Goal: Transaction & Acquisition: Book appointment/travel/reservation

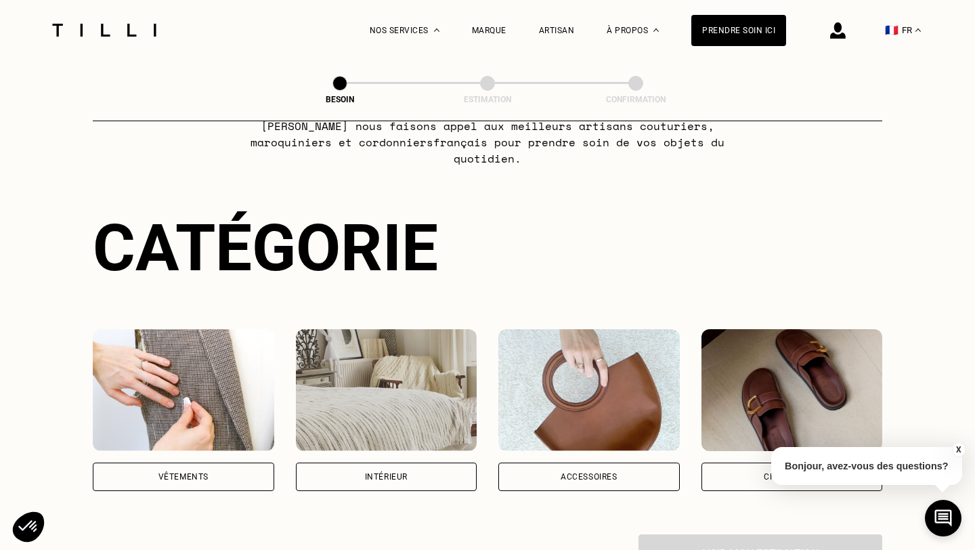
scroll to position [131, 0]
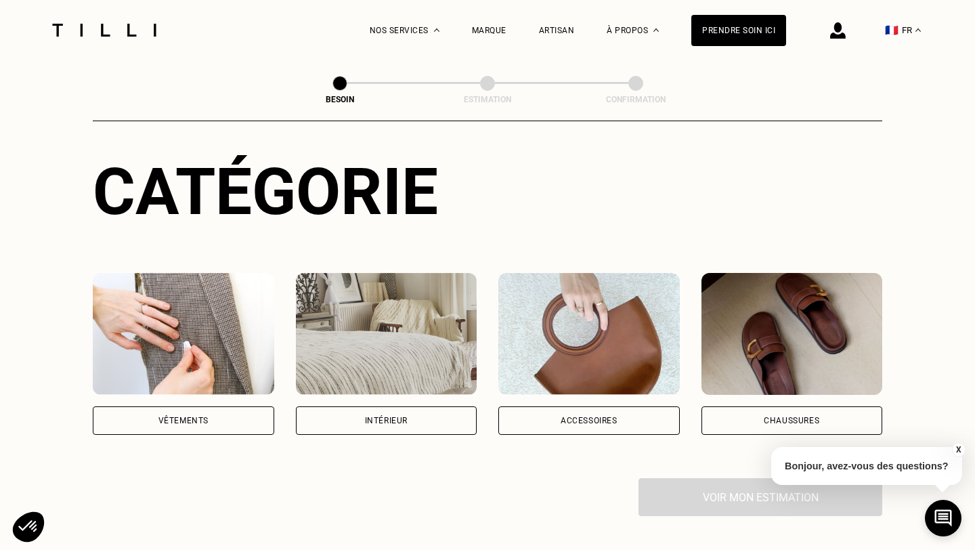
click at [206, 416] on div "Vêtements" at bounding box center [183, 420] width 50 height 8
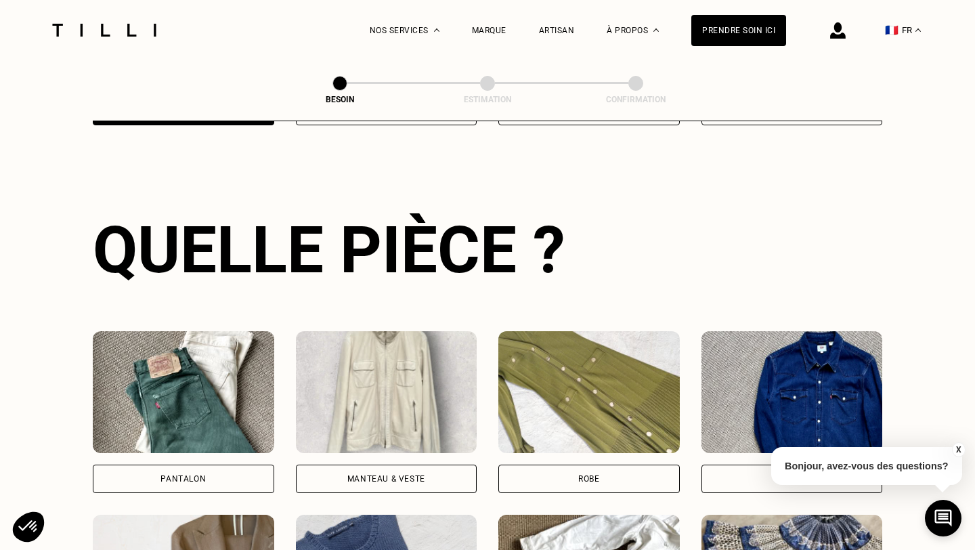
scroll to position [441, 0]
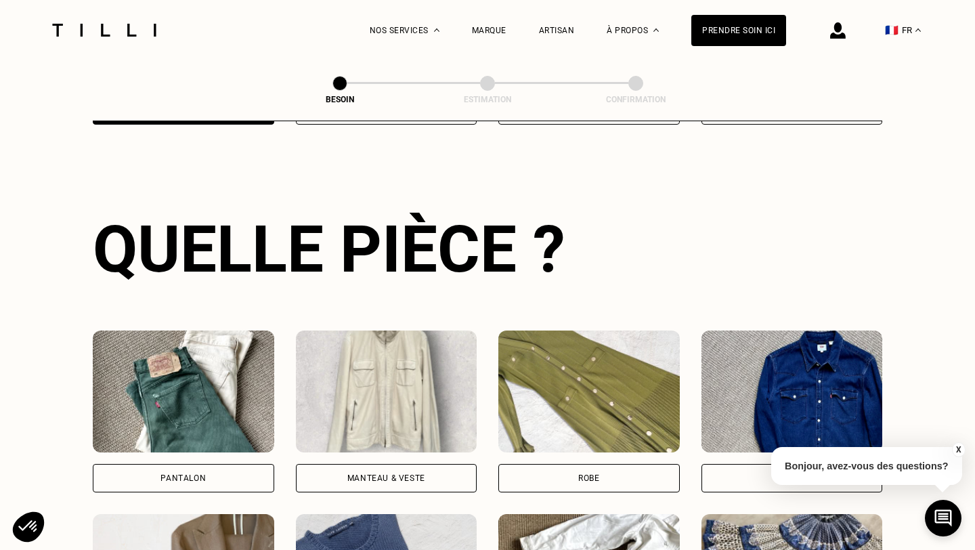
click at [206, 464] on div "Pantalon" at bounding box center [183, 478] width 181 height 28
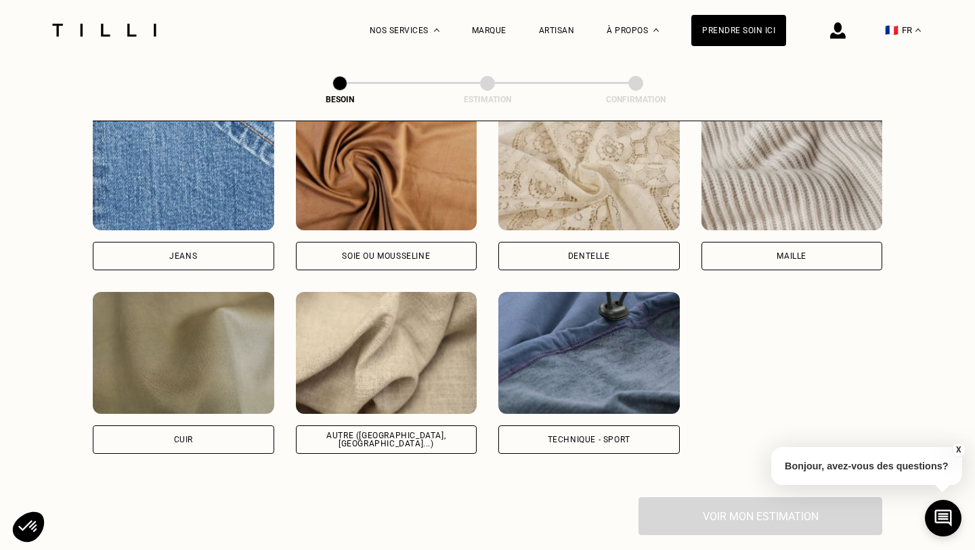
scroll to position [1490, 0]
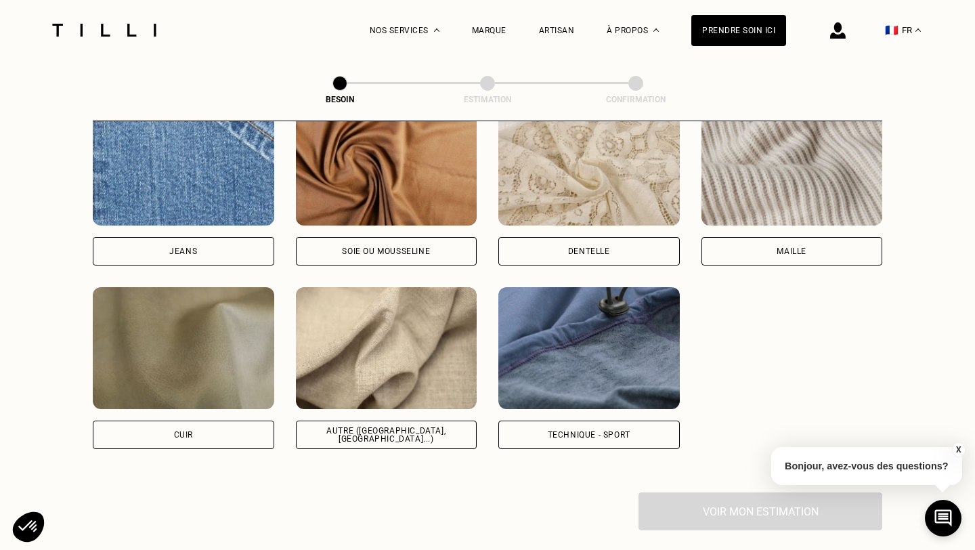
click at [364, 426] on div "Autre ([GEOGRAPHIC_DATA], [GEOGRAPHIC_DATA]...)" at bounding box center [386, 434] width 181 height 28
select select "FR"
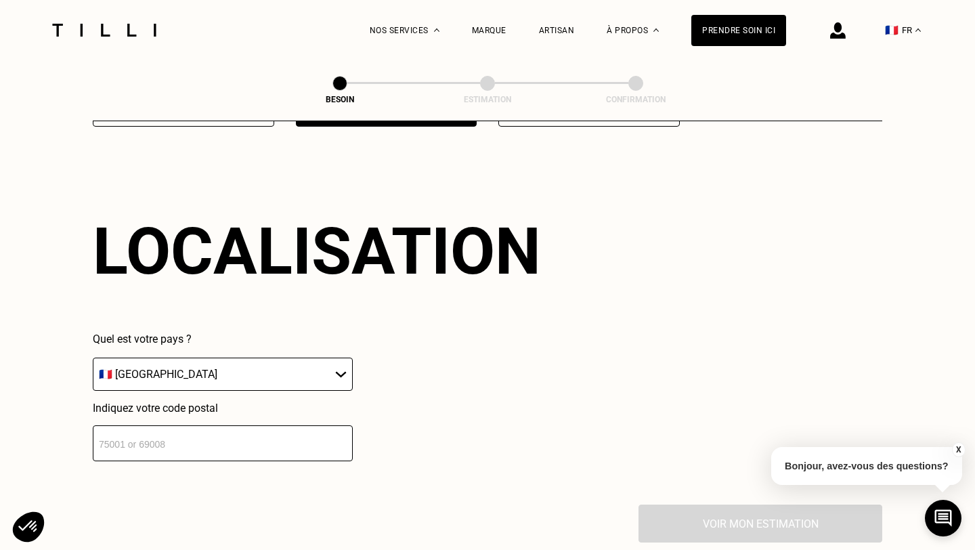
scroll to position [1815, 0]
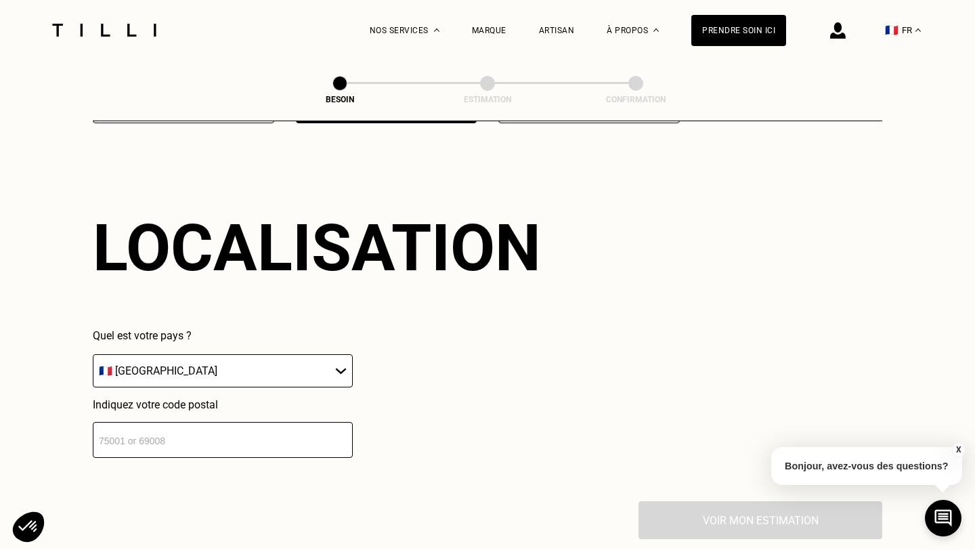
click at [255, 439] on input "number" at bounding box center [223, 440] width 260 height 36
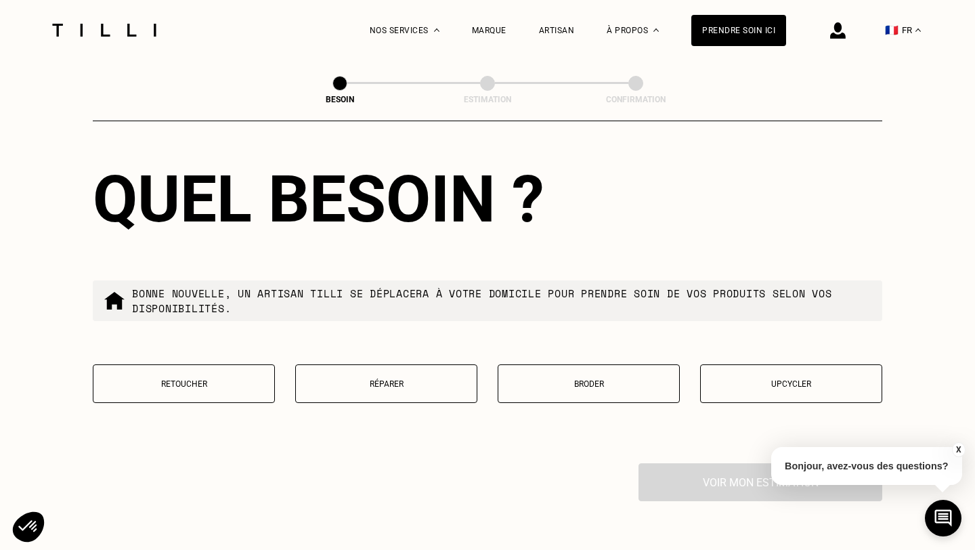
scroll to position [2208, 0]
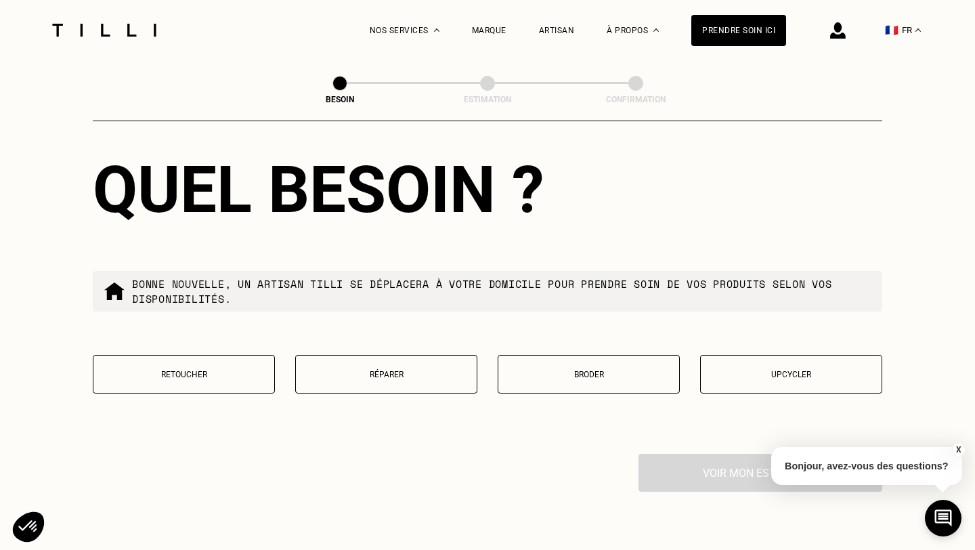
type input "75019"
click at [247, 373] on button "Retoucher" at bounding box center [184, 374] width 182 height 39
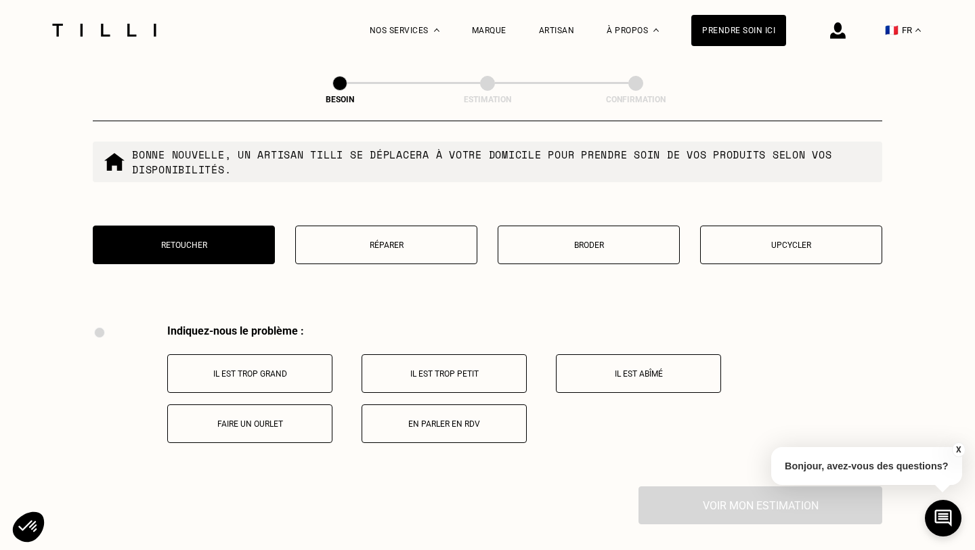
scroll to position [2328, 0]
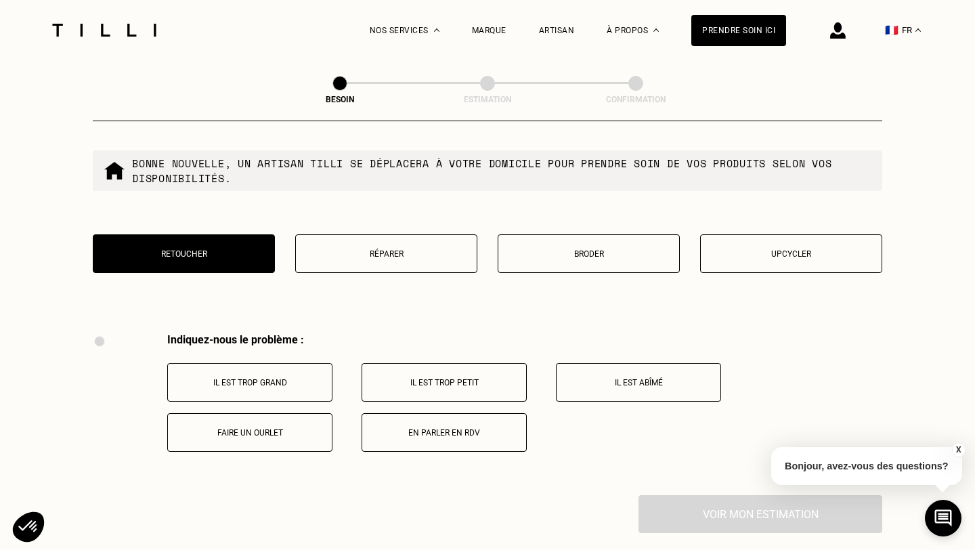
click at [321, 377] on button "Il est trop grand" at bounding box center [249, 382] width 165 height 39
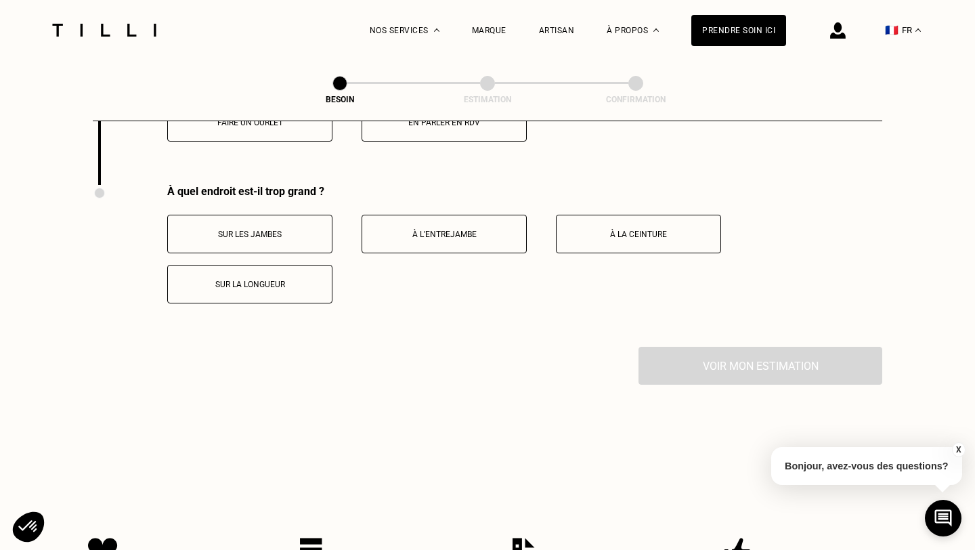
scroll to position [2635, 0]
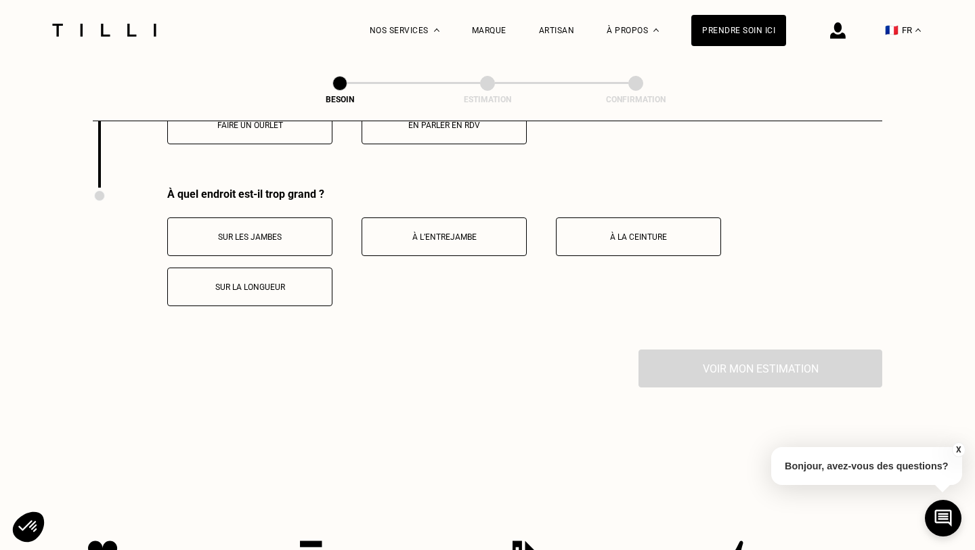
click at [317, 282] on p "Sur la longueur" at bounding box center [250, 286] width 150 height 9
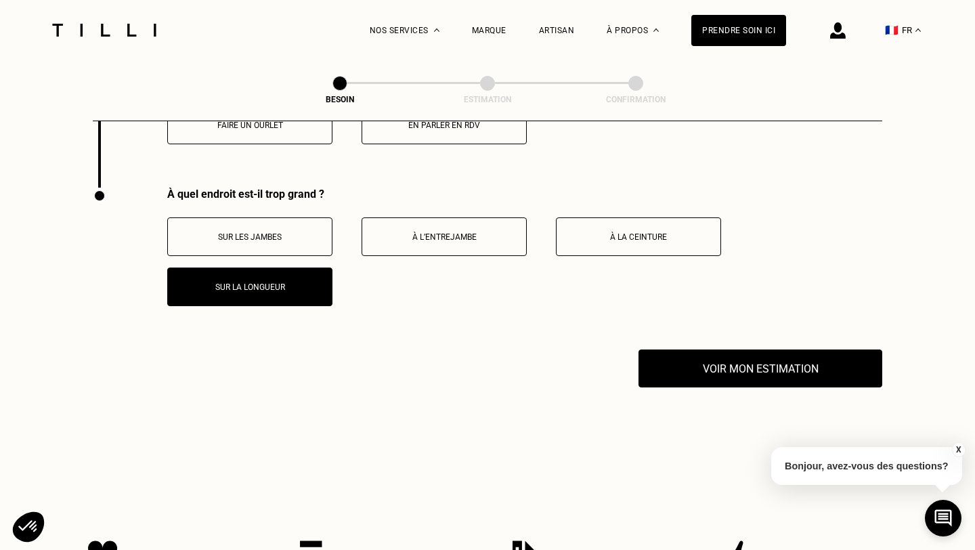
click at [306, 232] on button "Sur les jambes" at bounding box center [249, 236] width 165 height 39
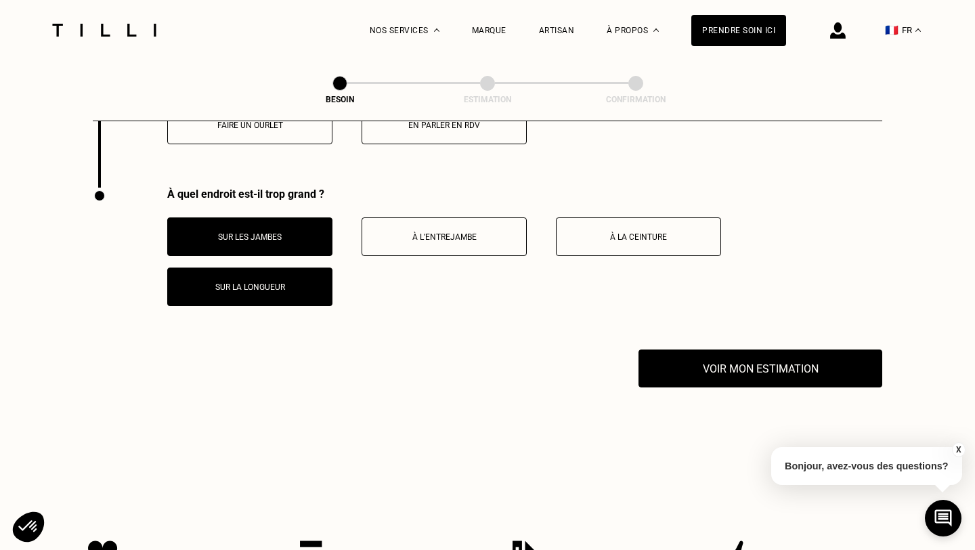
click at [306, 240] on button "Sur les jambes" at bounding box center [249, 236] width 165 height 39
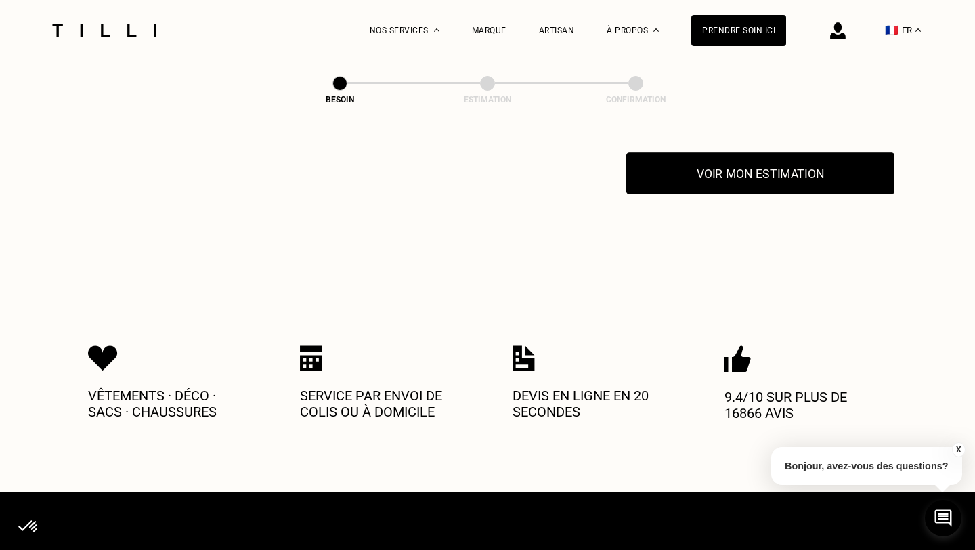
scroll to position [2779, 0]
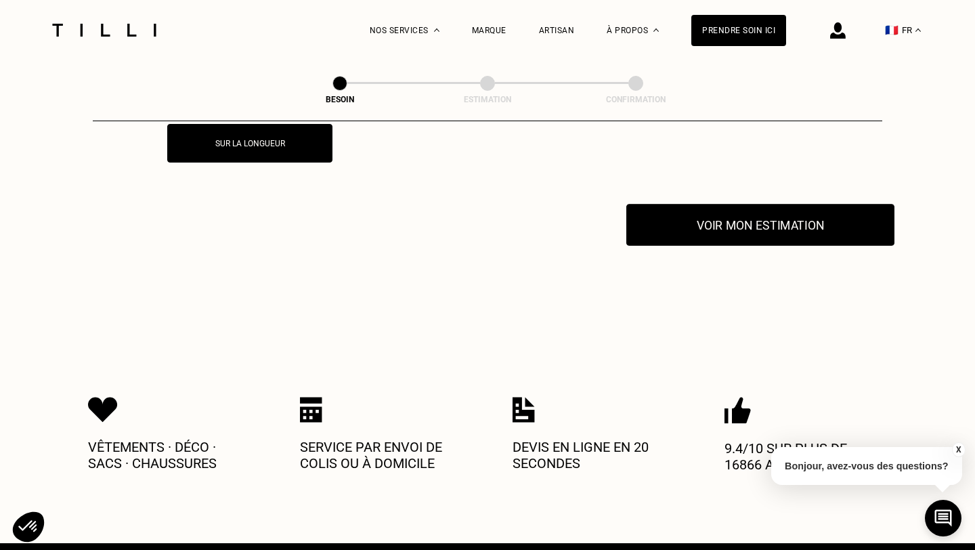
click at [719, 217] on button "Voir mon estimation" at bounding box center [760, 225] width 268 height 42
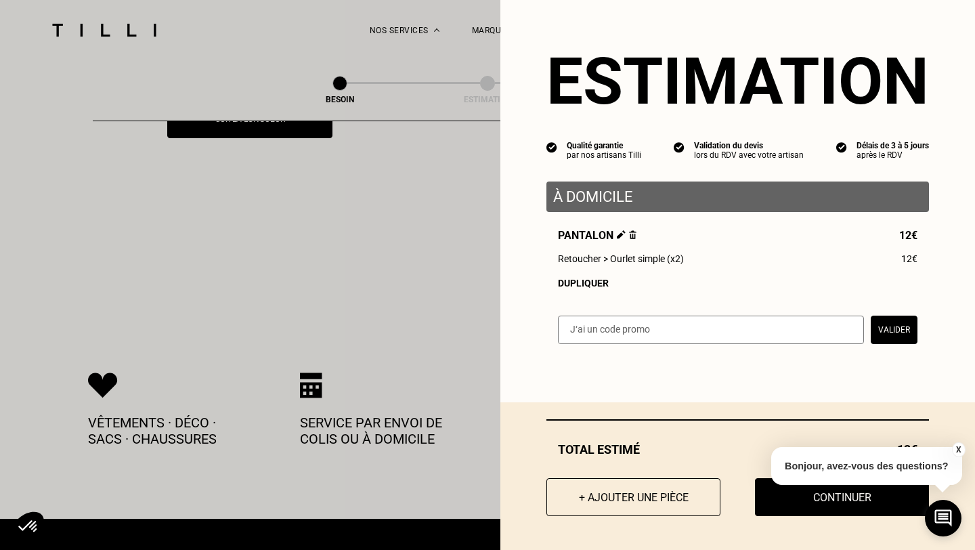
scroll to position [2792, 0]
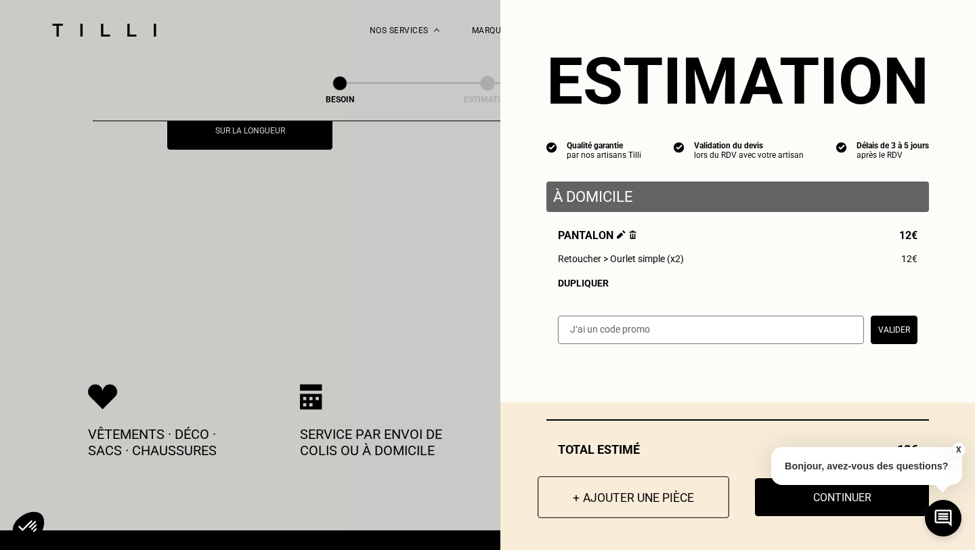
click at [689, 488] on button "+ Ajouter une pièce" at bounding box center [633, 497] width 192 height 42
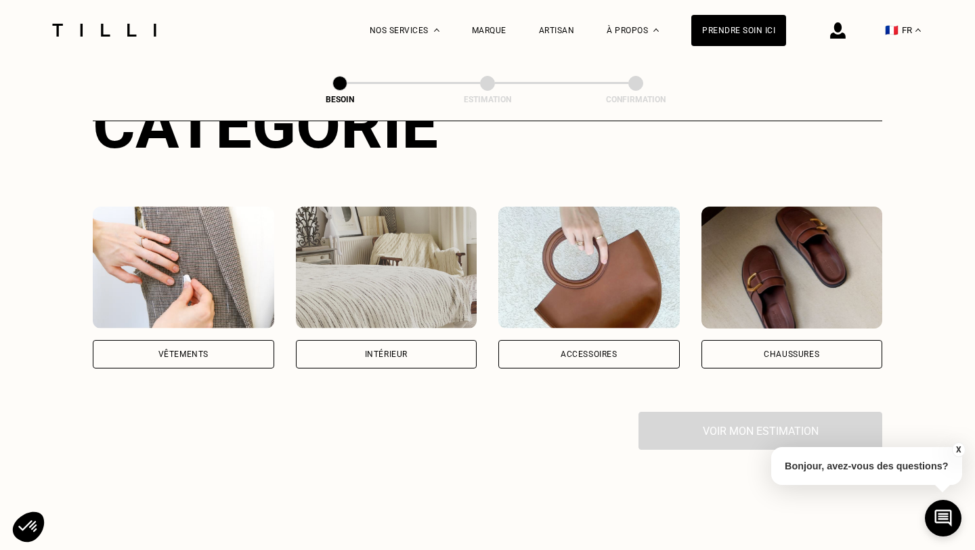
scroll to position [284, 0]
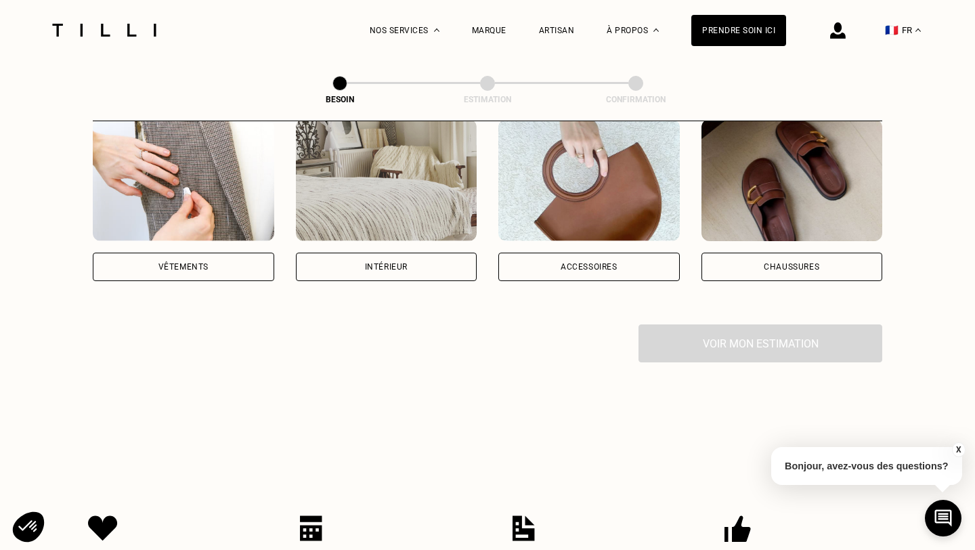
click at [246, 252] on div "Vêtements" at bounding box center [183, 266] width 181 height 28
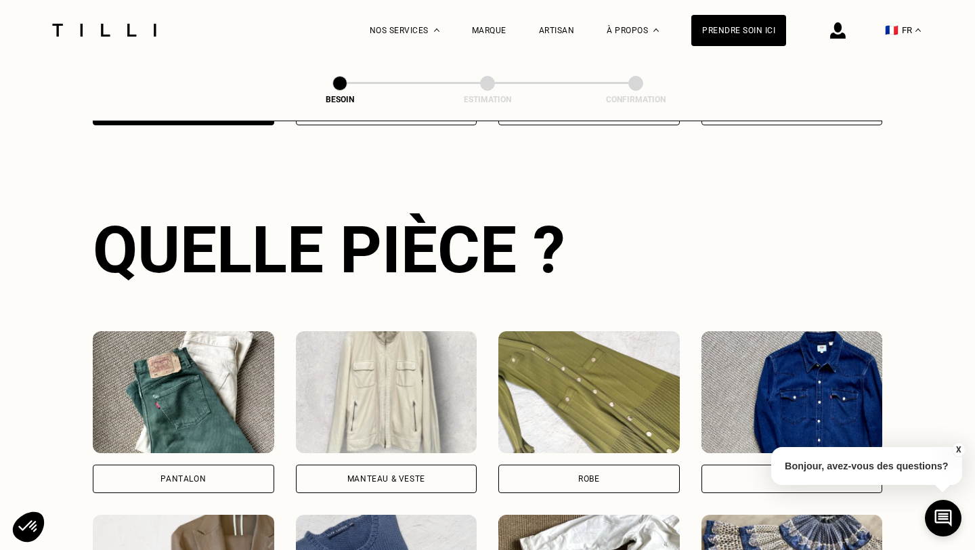
scroll to position [467, 0]
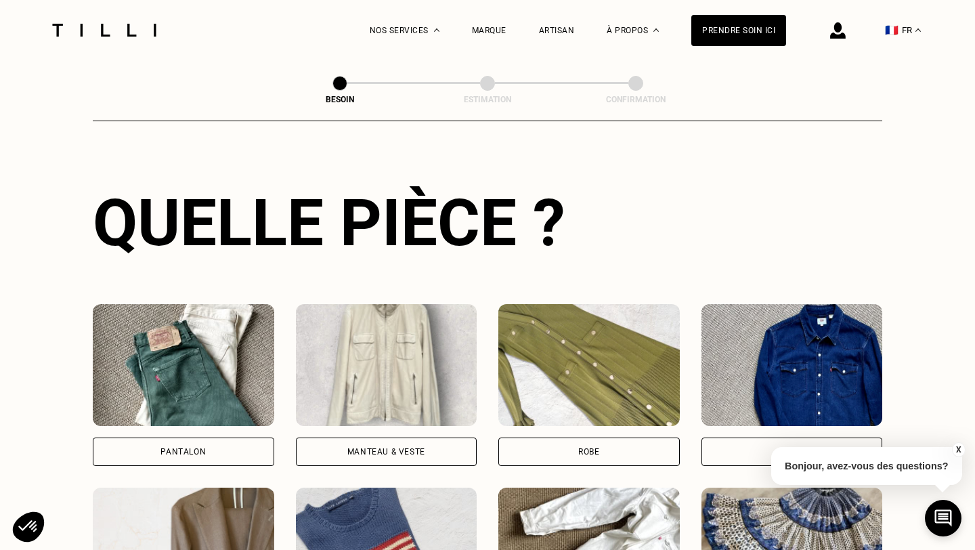
click at [233, 437] on div "Pantalon" at bounding box center [183, 451] width 181 height 28
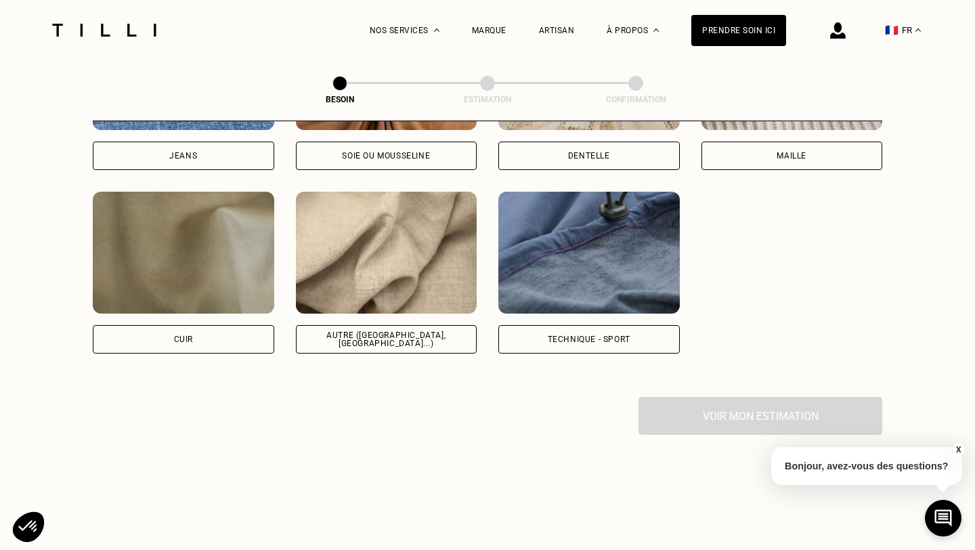
scroll to position [1626, 0]
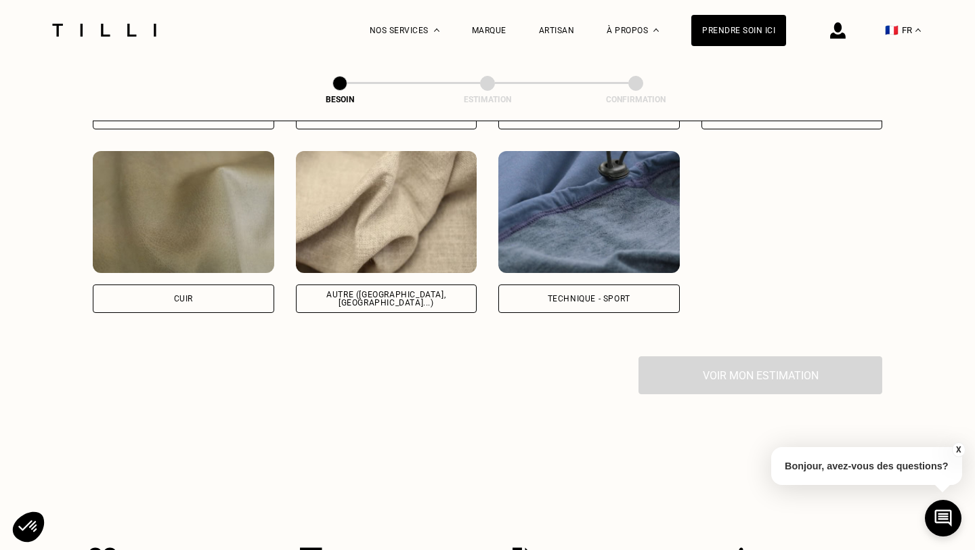
click at [367, 288] on div "Autre ([GEOGRAPHIC_DATA], [GEOGRAPHIC_DATA]...)" at bounding box center [386, 298] width 181 height 28
select select "FR"
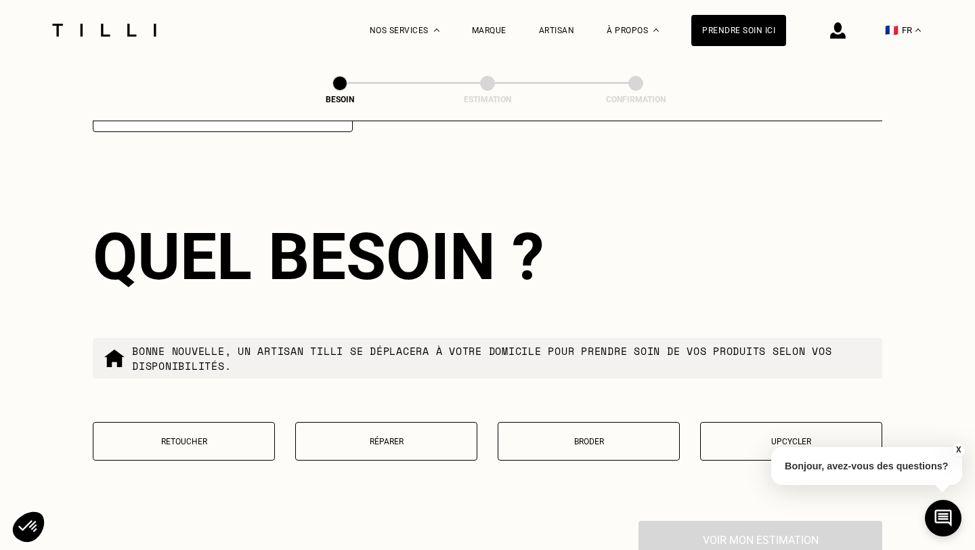
scroll to position [2166, 0]
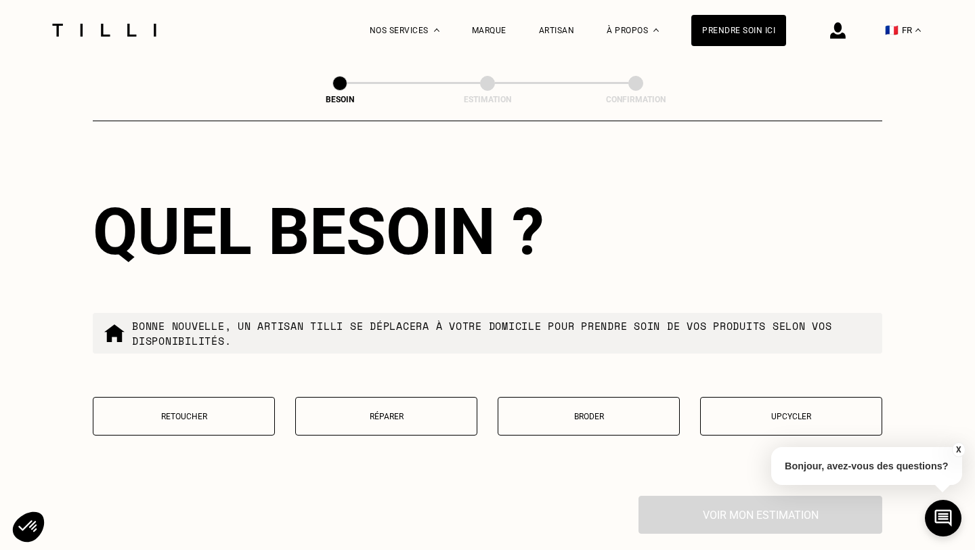
click at [250, 408] on button "Retoucher" at bounding box center [184, 416] width 182 height 39
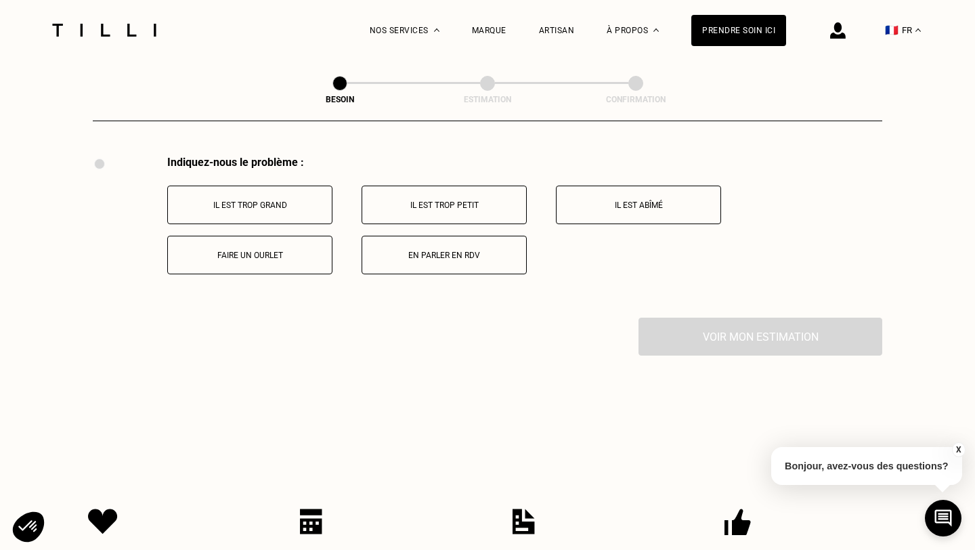
scroll to position [2512, 0]
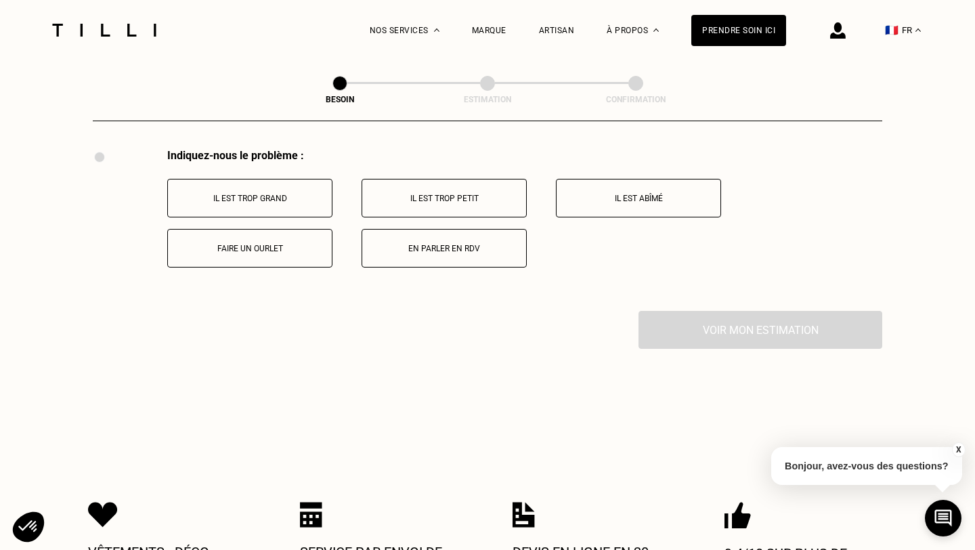
click at [311, 194] on p "Il est trop grand" at bounding box center [250, 198] width 150 height 9
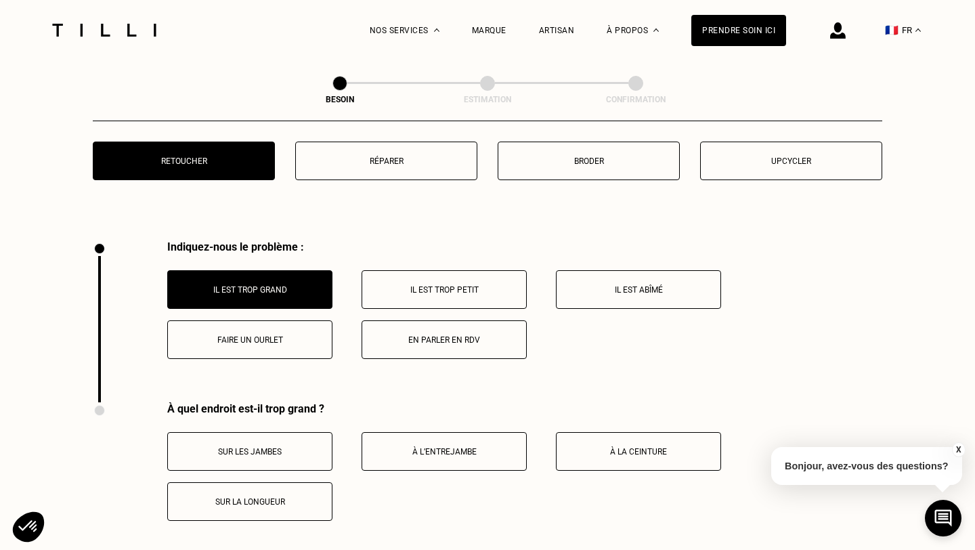
scroll to position [2276, 0]
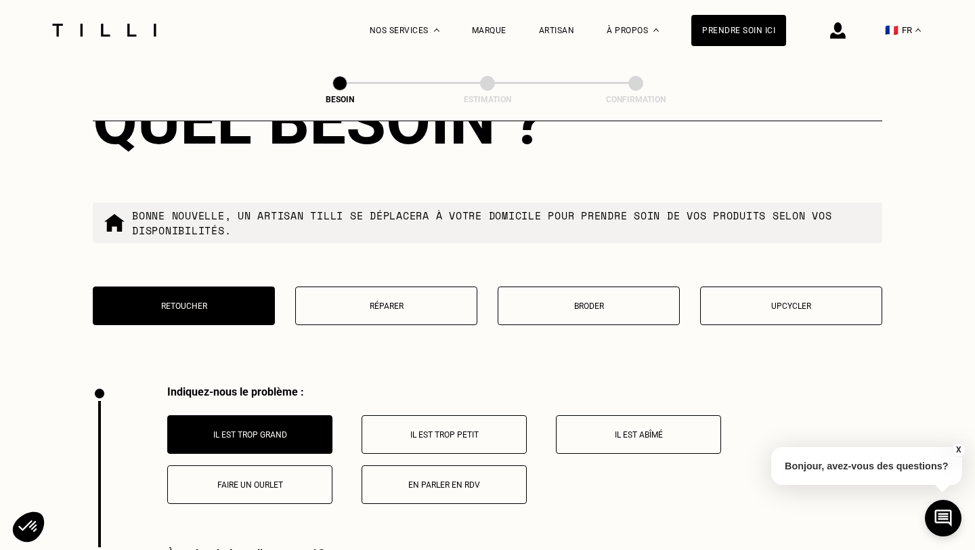
click at [307, 480] on p "Faire un ourlet" at bounding box center [250, 484] width 150 height 9
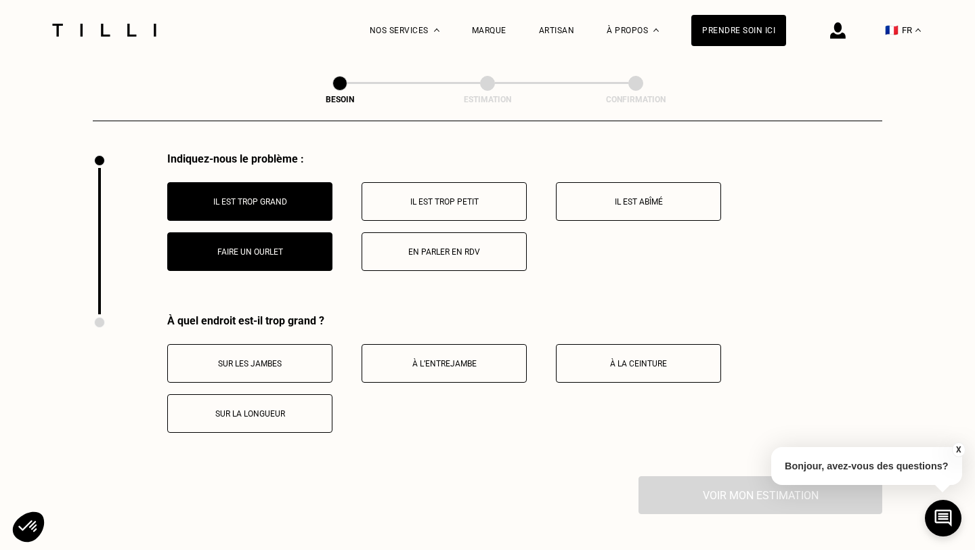
scroll to position [2510, 0]
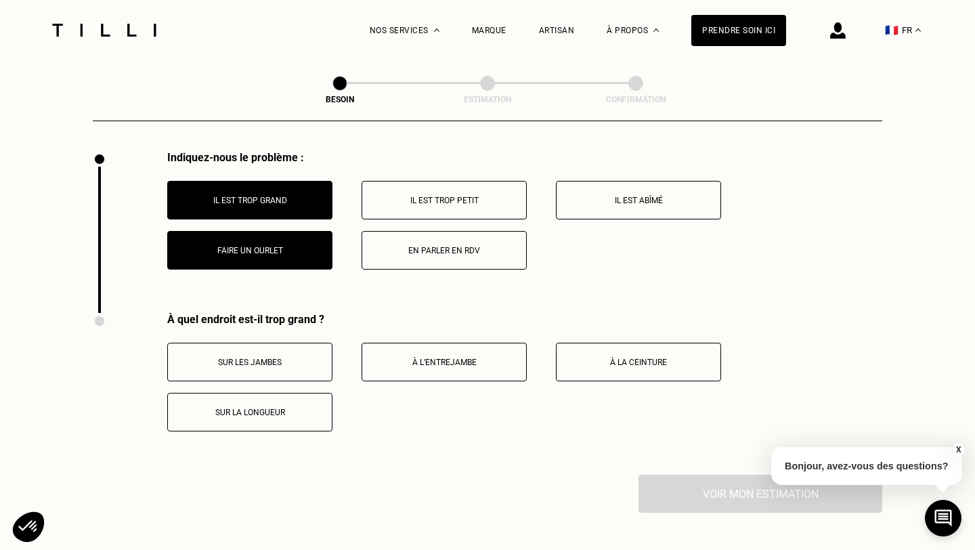
click at [254, 196] on p "Il est trop grand" at bounding box center [250, 200] width 150 height 9
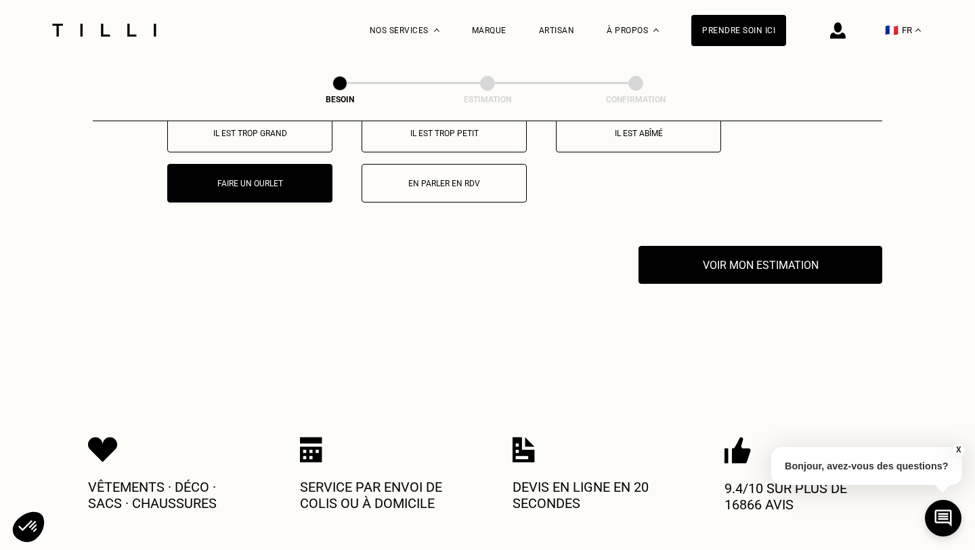
scroll to position [2574, 0]
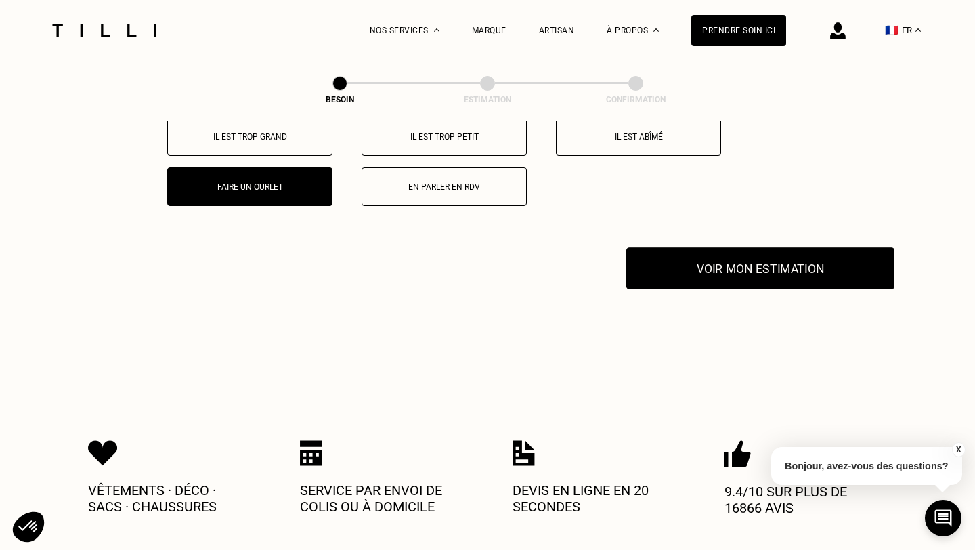
click at [719, 267] on button "Voir mon estimation" at bounding box center [760, 268] width 268 height 42
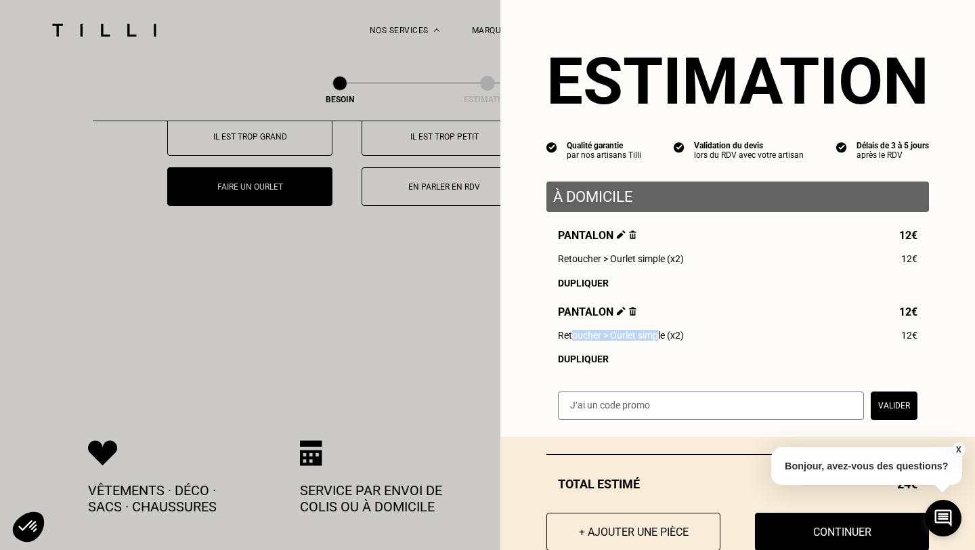
drag, startPoint x: 656, startPoint y: 336, endPoint x: 569, endPoint y: 342, distance: 87.5
click at [569, 340] on span "Retoucher > Ourlet simple (x2)" at bounding box center [621, 335] width 126 height 11
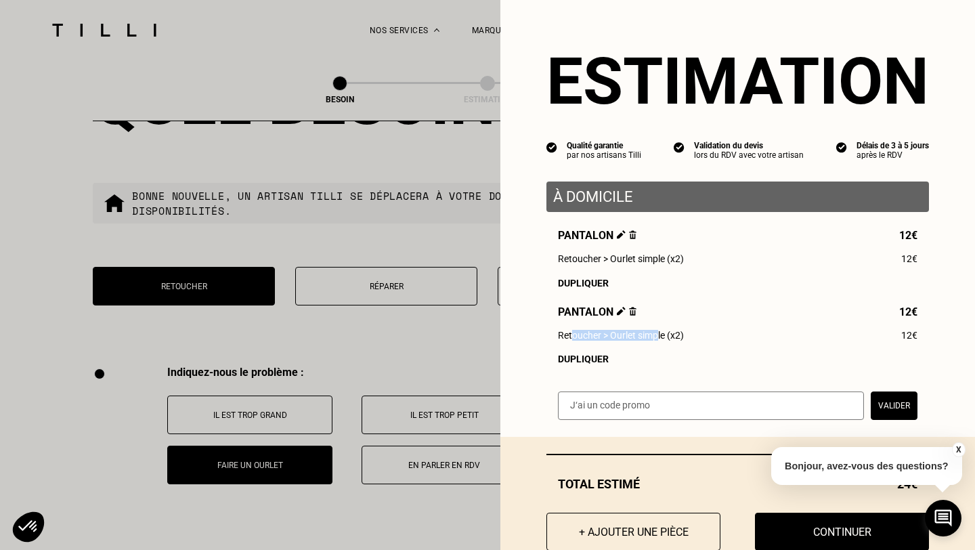
scroll to position [36, 0]
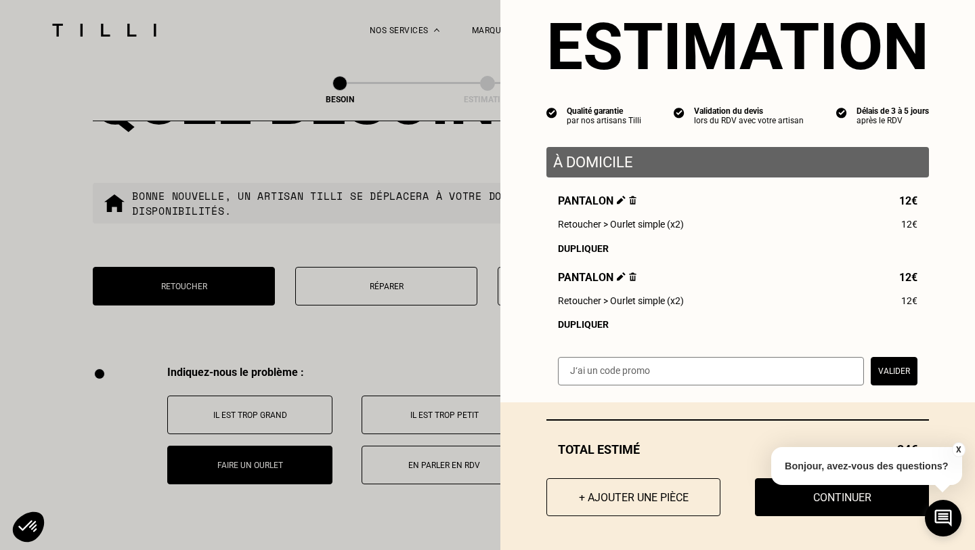
click at [585, 328] on div "Dupliquer" at bounding box center [737, 324] width 359 height 11
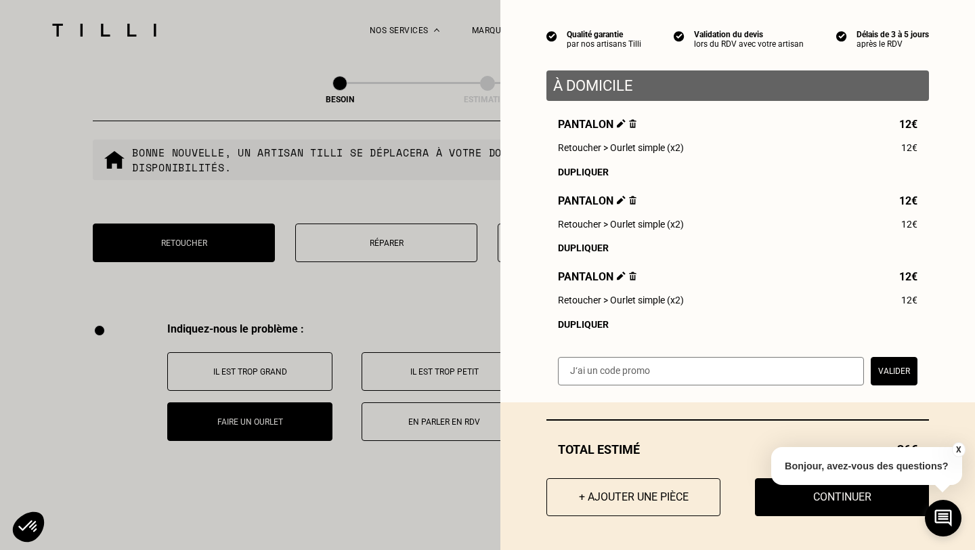
scroll to position [2442, 0]
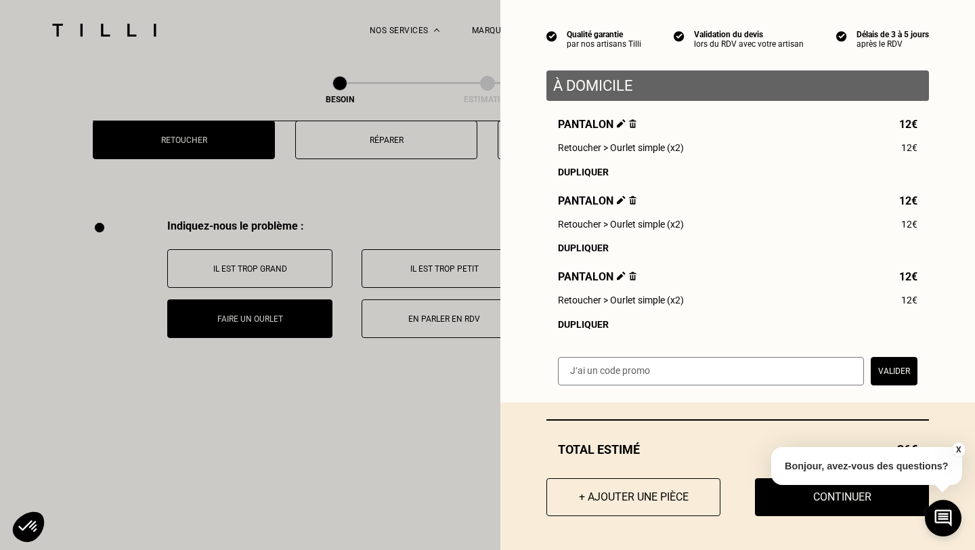
click at [960, 450] on button "X" at bounding box center [958, 449] width 14 height 15
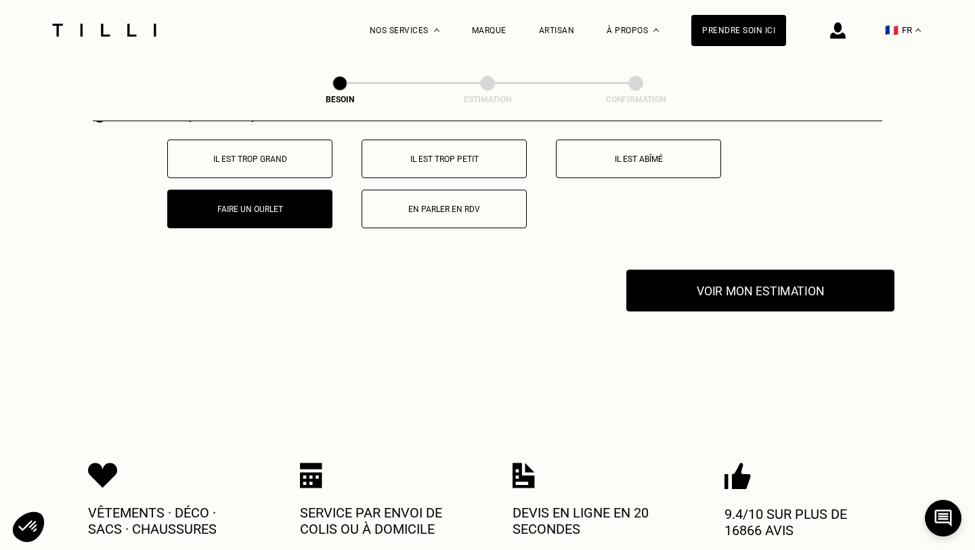
scroll to position [2595, 0]
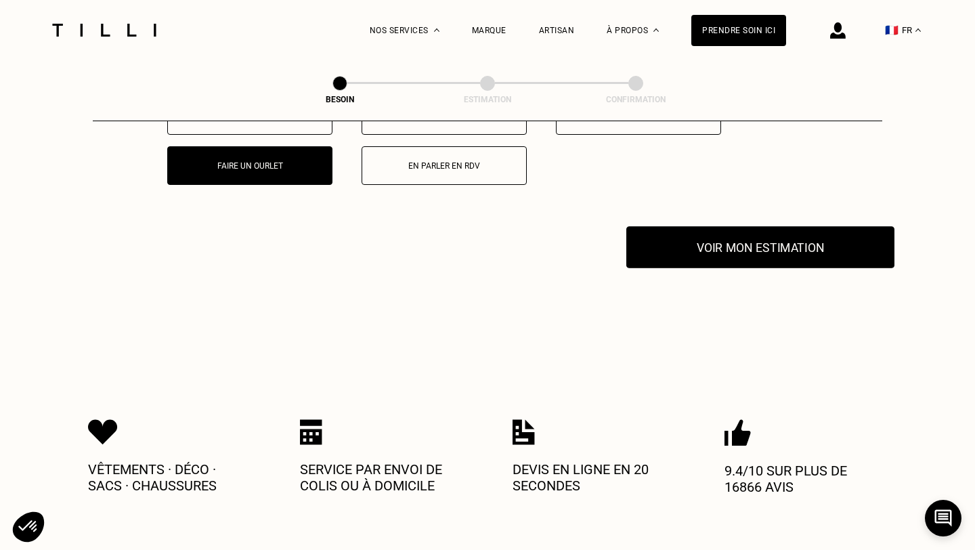
click at [759, 236] on button "Voir mon estimation" at bounding box center [760, 247] width 268 height 42
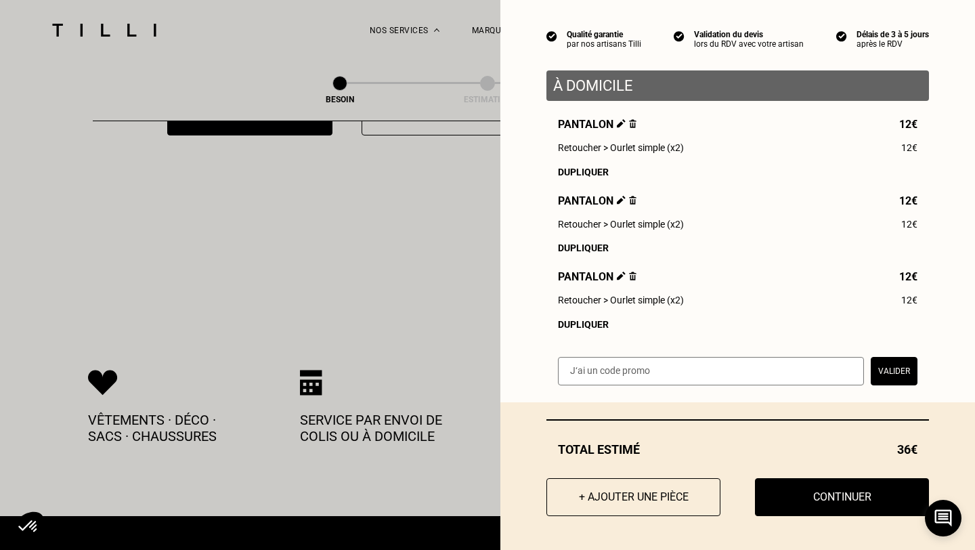
scroll to position [2645, 0]
click at [678, 377] on input "text" at bounding box center [711, 371] width 306 height 28
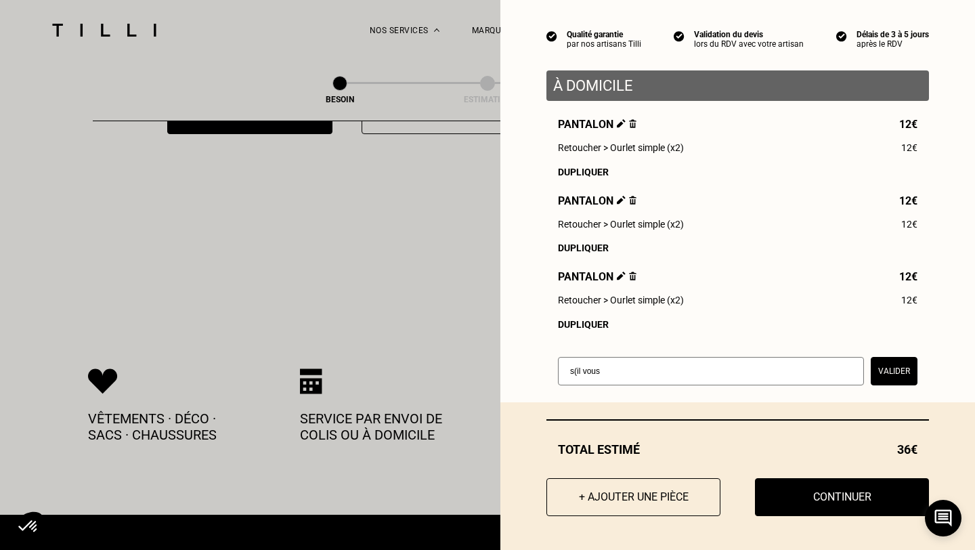
type input "s(il vous"
click at [843, 409] on div "Total estimé 36€ + Ajouter une pièce Continuer" at bounding box center [737, 476] width 474 height 148
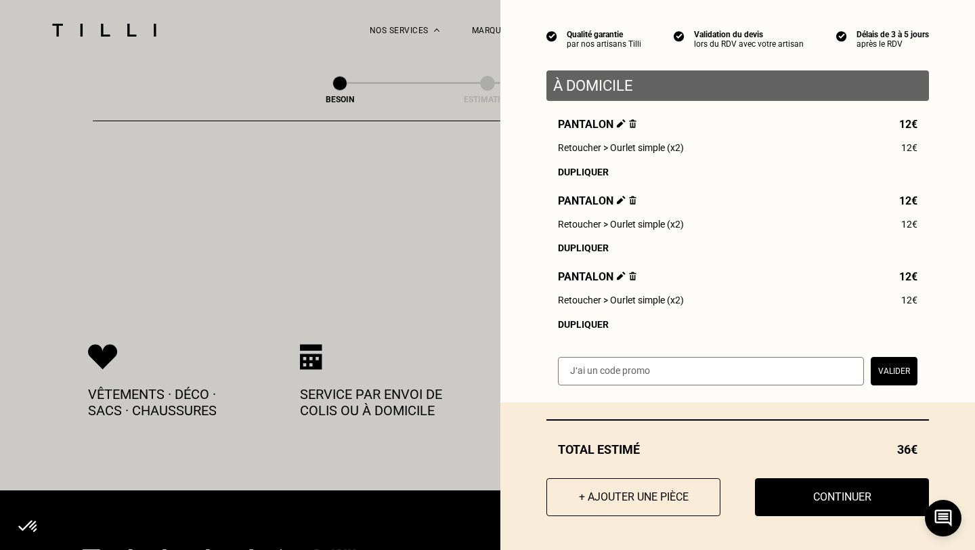
scroll to position [2710, 0]
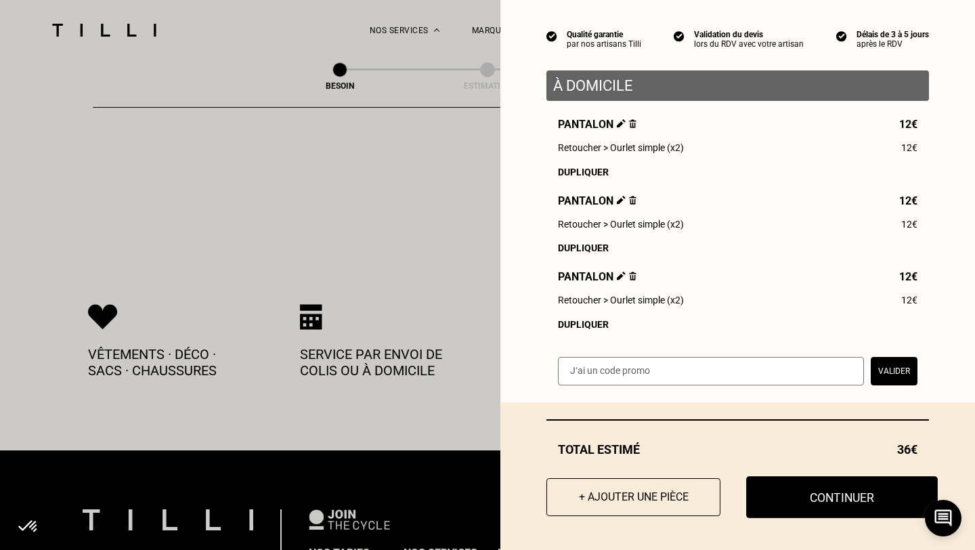
click at [832, 502] on button "Continuer" at bounding box center [842, 497] width 192 height 42
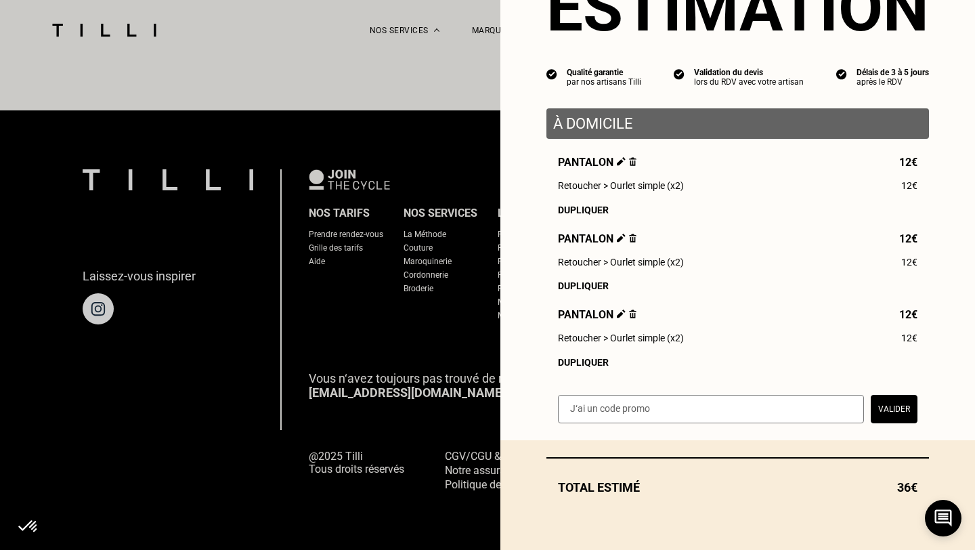
scroll to position [75, 0]
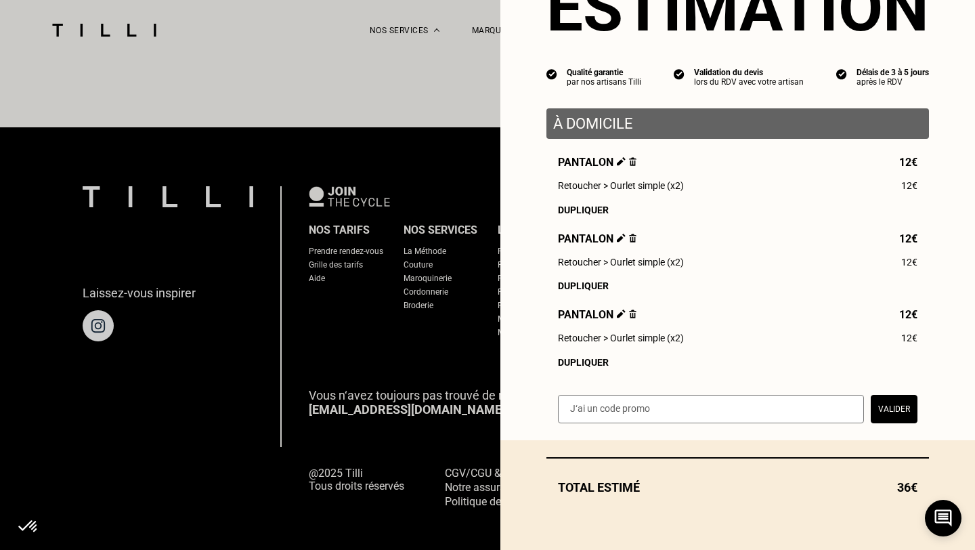
select select "FR"
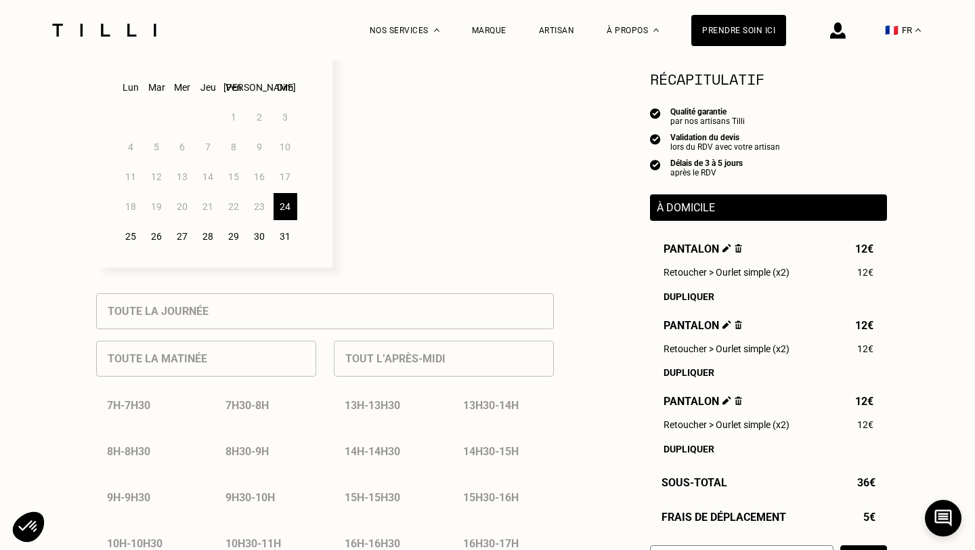
scroll to position [395, 0]
click at [135, 236] on div "25" at bounding box center [131, 238] width 24 height 27
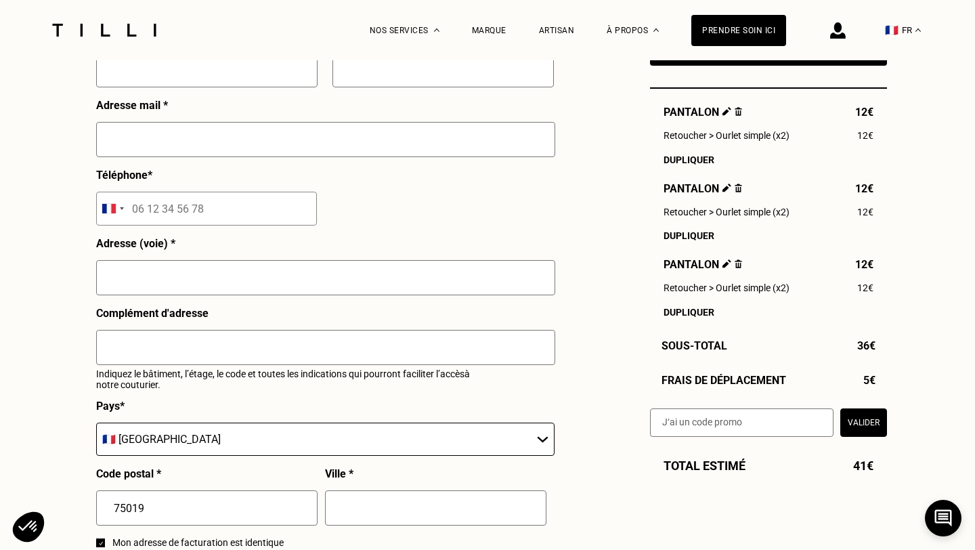
scroll to position [1318, 0]
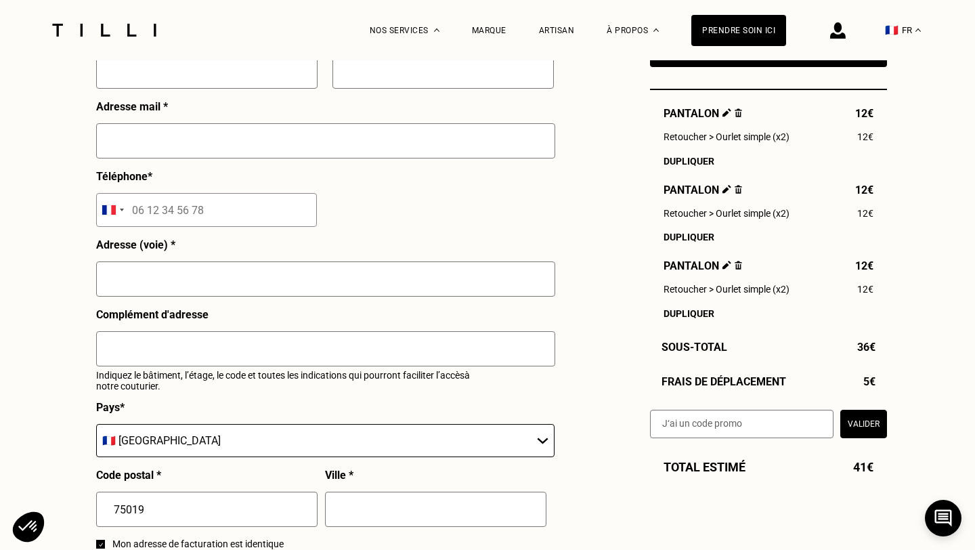
click at [866, 379] on span "5€" at bounding box center [869, 380] width 12 height 13
drag, startPoint x: 853, startPoint y: 470, endPoint x: 867, endPoint y: 470, distance: 13.5
click at [867, 470] on span "41€" at bounding box center [863, 466] width 20 height 14
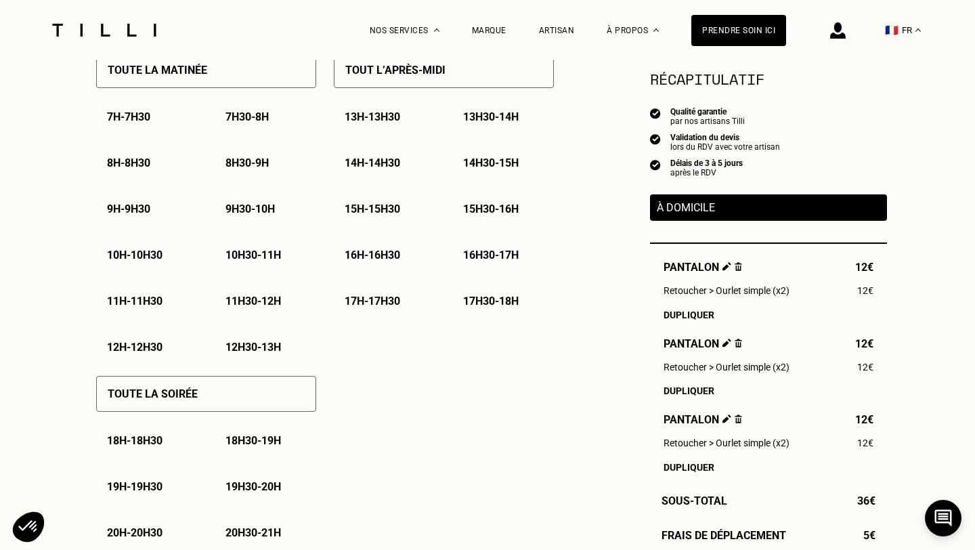
scroll to position [684, 0]
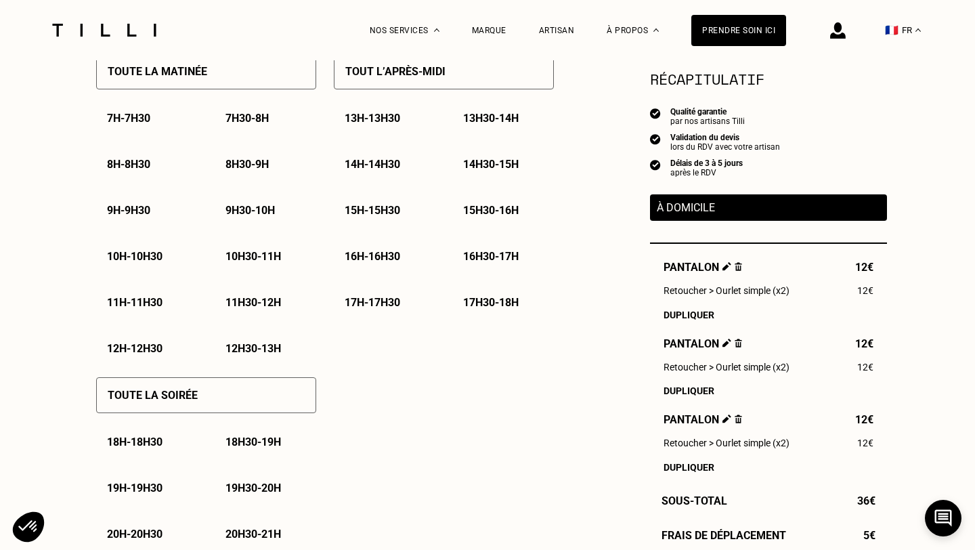
click at [265, 306] on p "11h30 - 12h" at bounding box center [252, 302] width 55 height 13
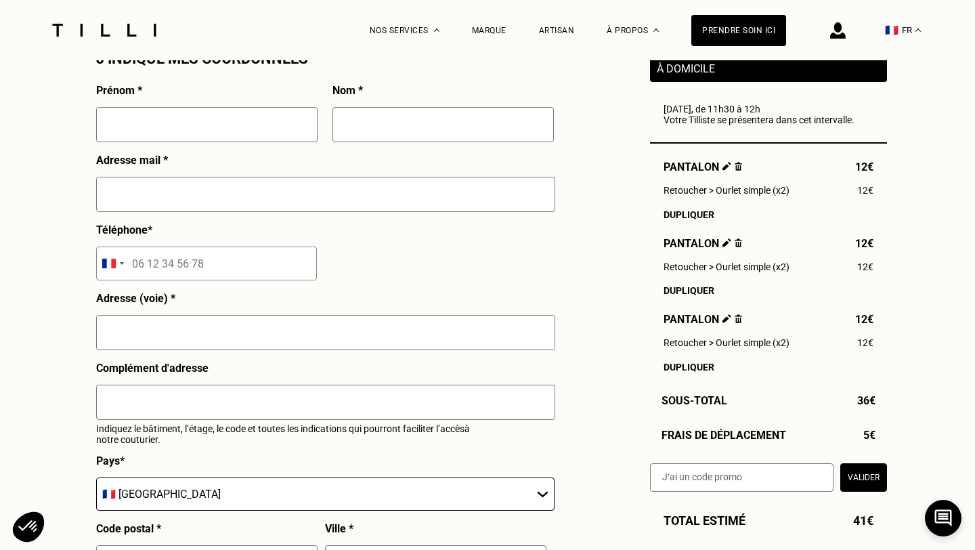
scroll to position [1118, 0]
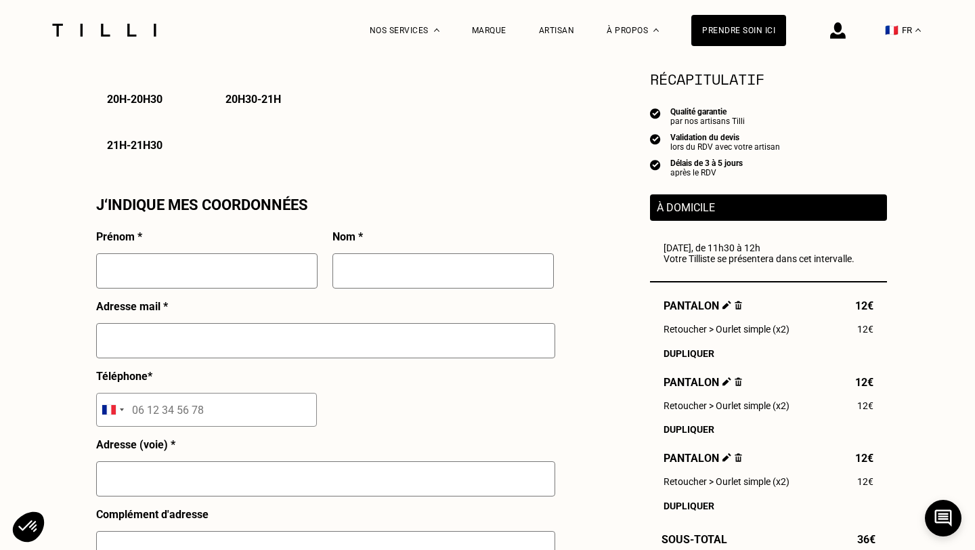
click at [252, 261] on input "text" at bounding box center [206, 270] width 221 height 35
type input "Adel"
type input "Agouni"
type input "[STREET_ADDRESS][PERSON_NAME]"
type input "GIVET"
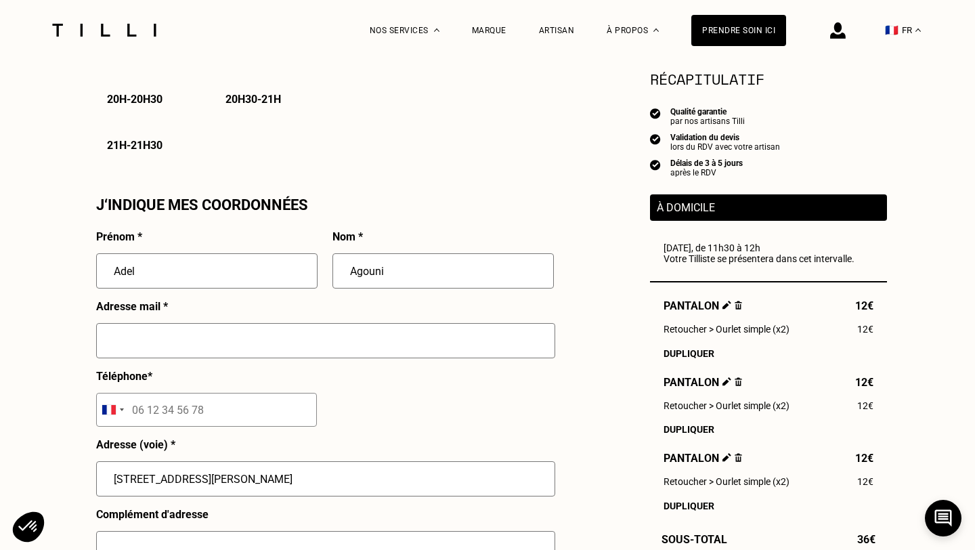
click at [214, 418] on input "tel" at bounding box center [206, 410] width 221 height 34
click at [223, 342] on input "text" at bounding box center [325, 340] width 459 height 35
click at [229, 409] on input "tel" at bounding box center [206, 410] width 221 height 34
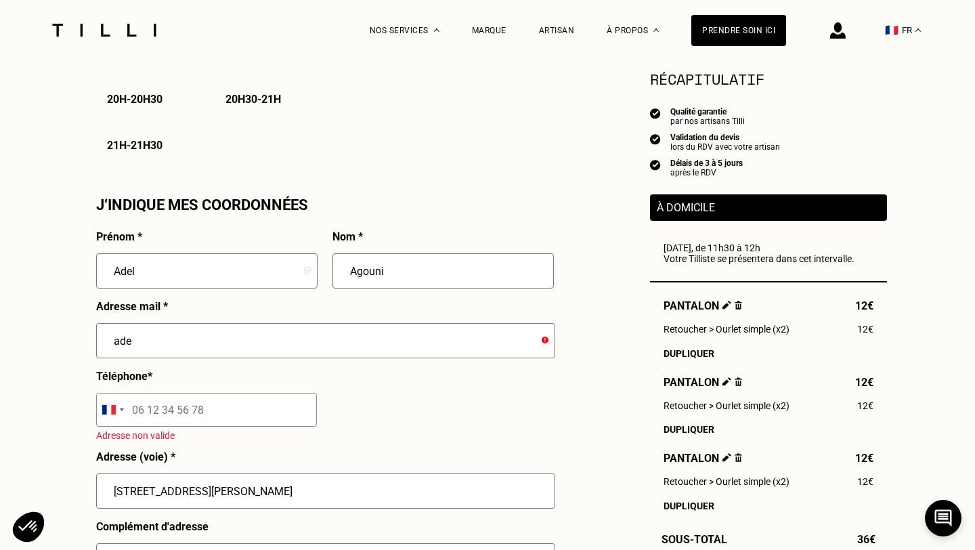
click at [227, 341] on input "ade" at bounding box center [325, 340] width 459 height 35
type input "[EMAIL_ADDRESS][DOMAIN_NAME]"
click at [215, 404] on input "tel" at bounding box center [206, 410] width 221 height 34
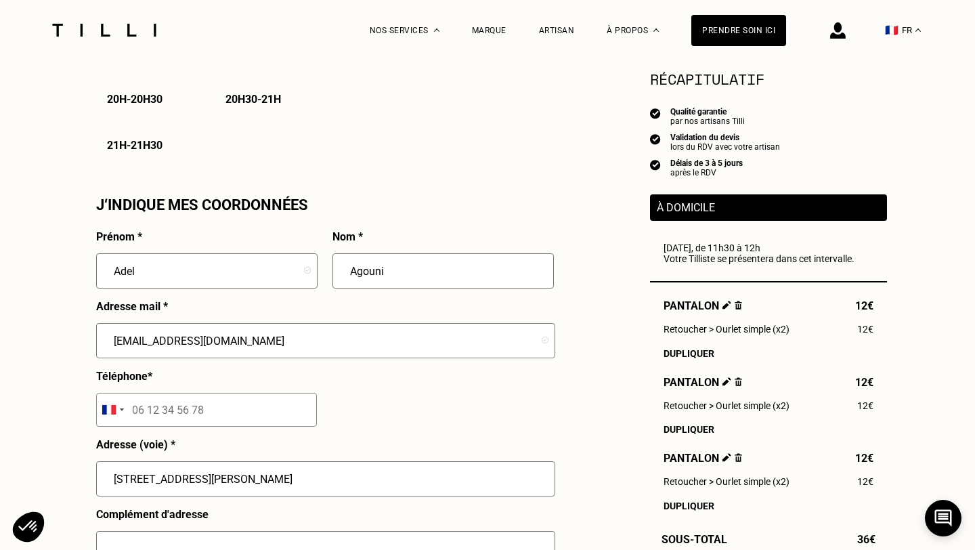
click at [215, 404] on input "tel" at bounding box center [206, 410] width 221 height 34
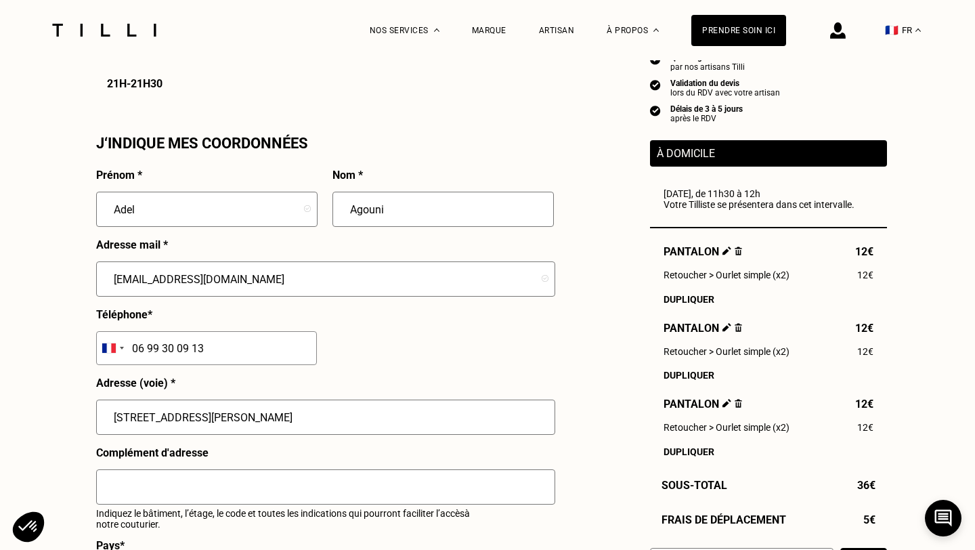
scroll to position [1197, 0]
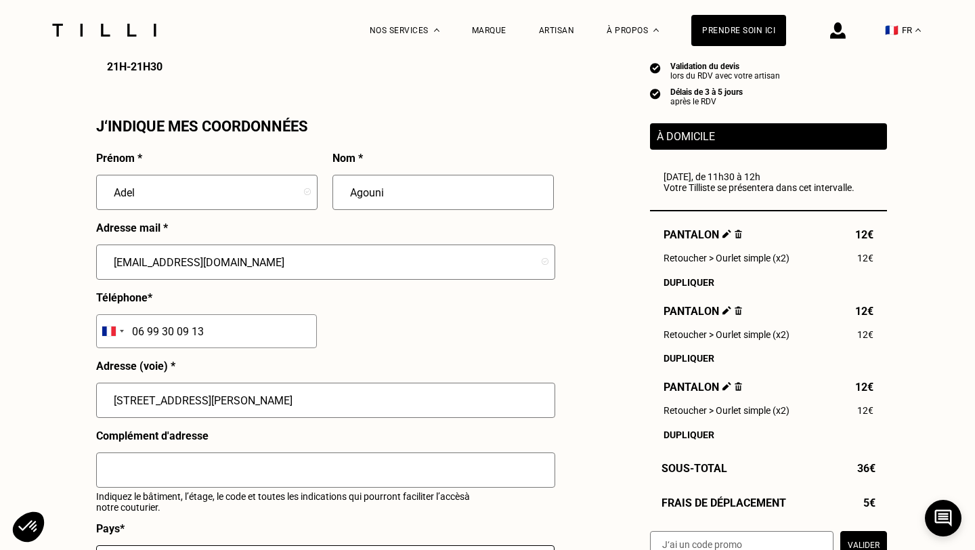
type input "06 99 30 09 13"
click at [198, 399] on input "[STREET_ADDRESS][PERSON_NAME]" at bounding box center [325, 399] width 459 height 35
type input "[STREET_ADDRESS] fonck"
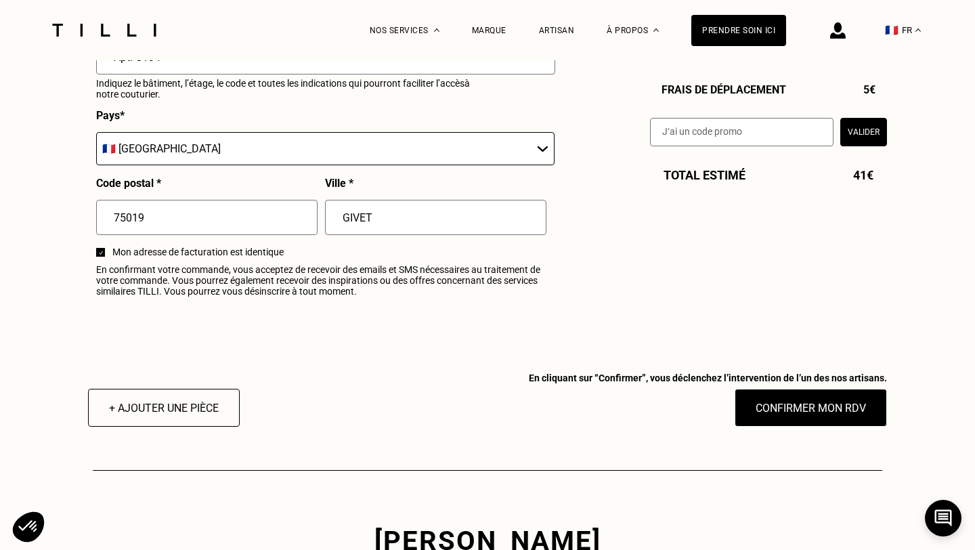
scroll to position [1622, 0]
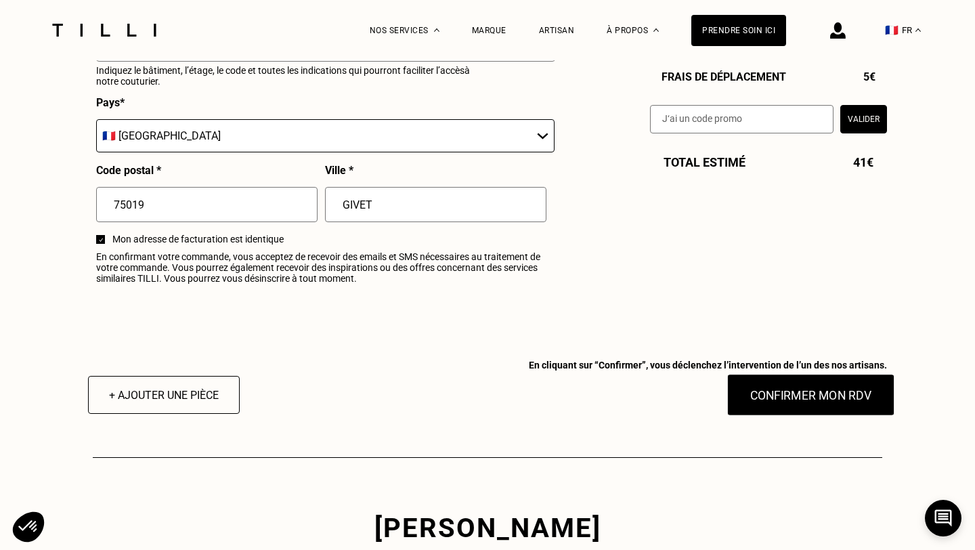
type input "Apt. C134"
click at [769, 400] on button "Confirmer mon RDV" at bounding box center [811, 395] width 168 height 42
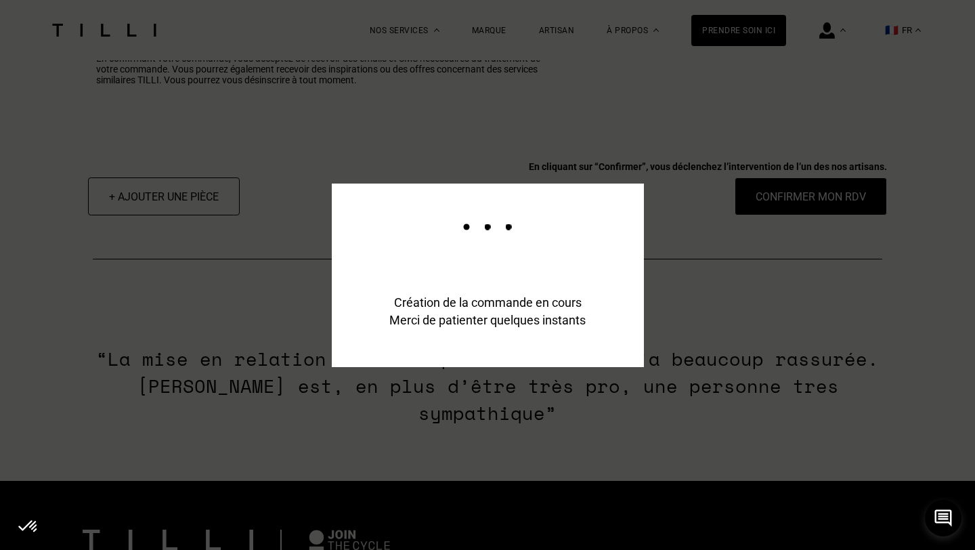
scroll to position [1668, 0]
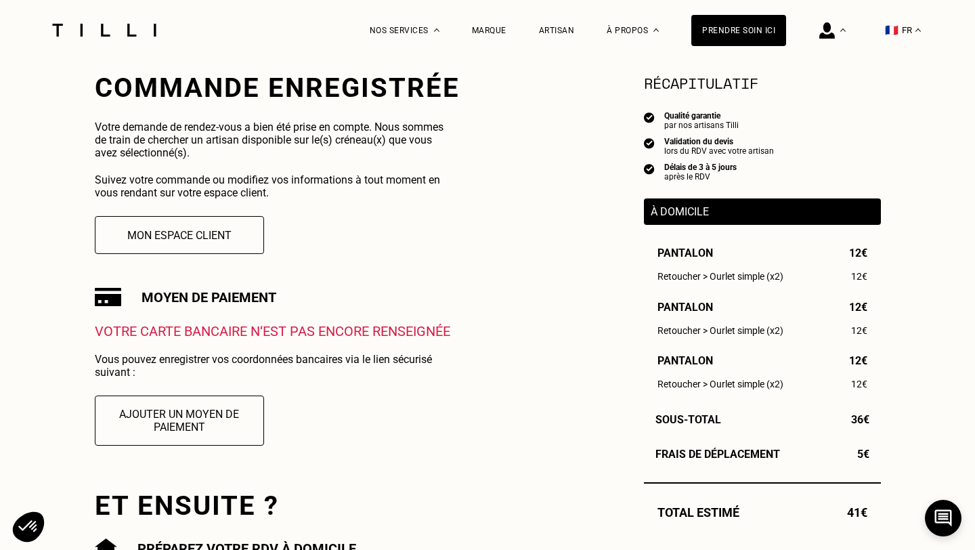
scroll to position [254, 0]
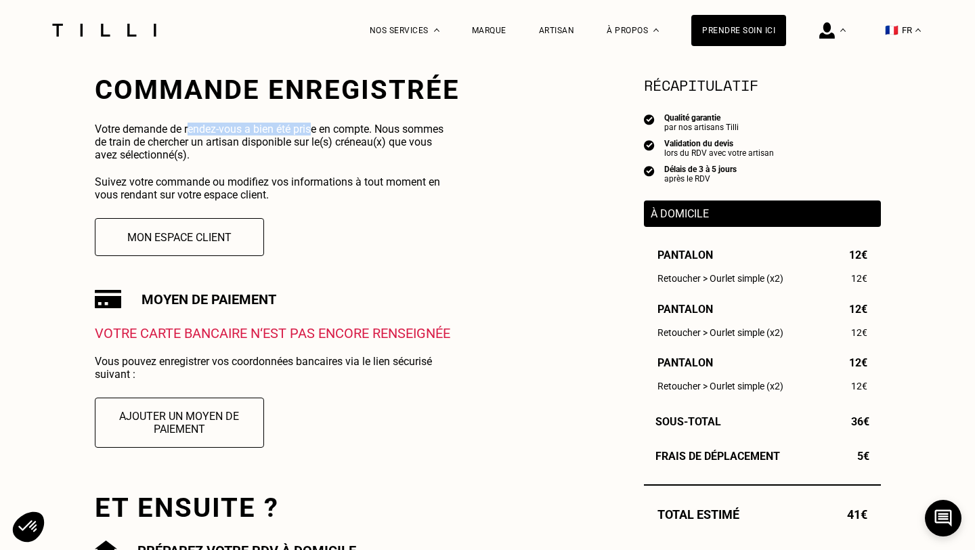
drag, startPoint x: 189, startPoint y: 134, endPoint x: 312, endPoint y: 133, distance: 122.5
click at [312, 133] on p "Votre demande de rendez-vous a bien été prise en compte. Nous sommes de train d…" at bounding box center [275, 141] width 361 height 39
click at [172, 238] on button "Mon espace client" at bounding box center [179, 237] width 186 height 42
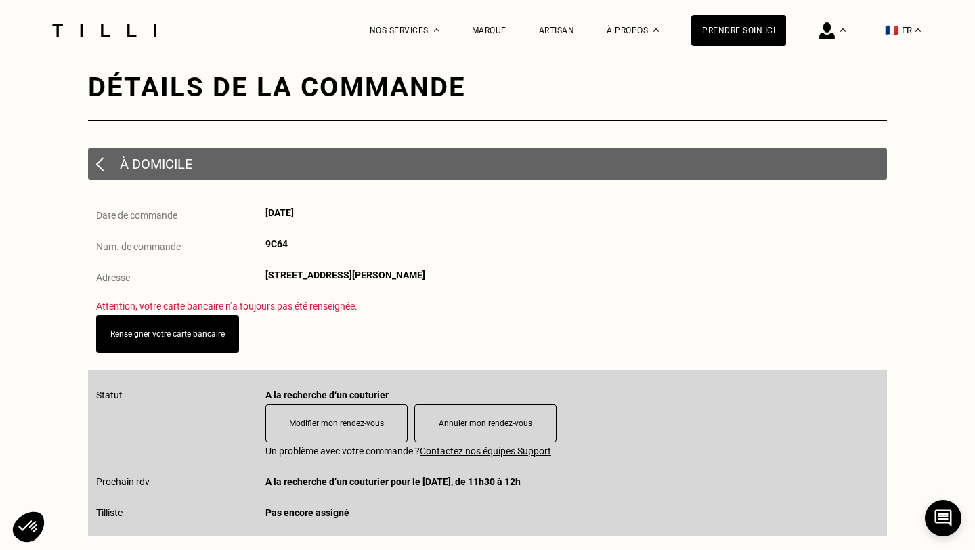
scroll to position [35, 0]
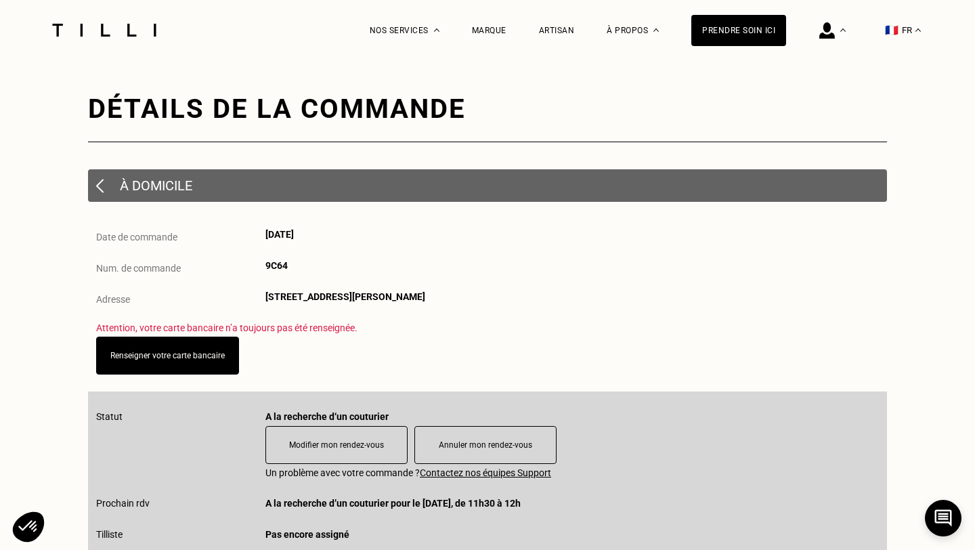
click at [94, 180] on div "À domicile" at bounding box center [487, 185] width 799 height 32
click at [99, 186] on img at bounding box center [99, 186] width 7 height 14
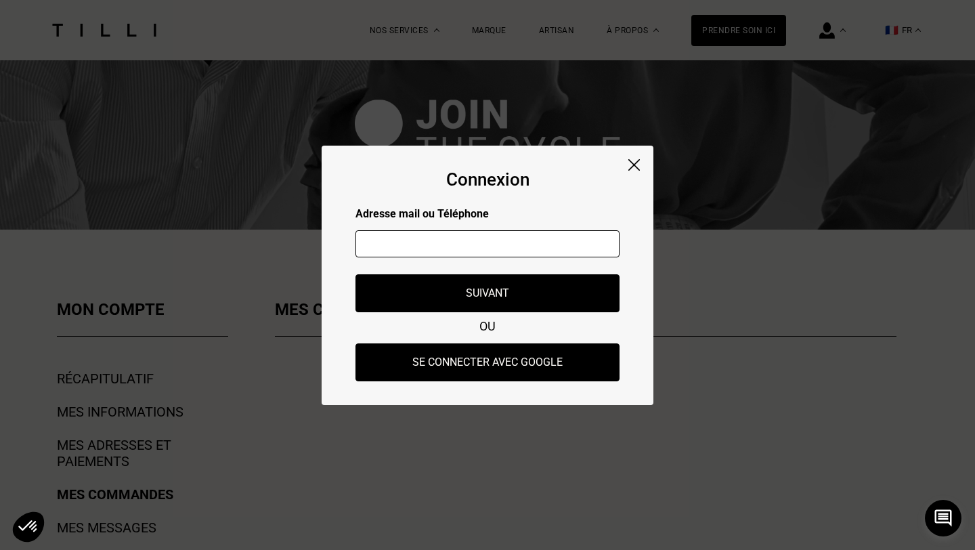
click at [634, 162] on img at bounding box center [634, 165] width 12 height 12
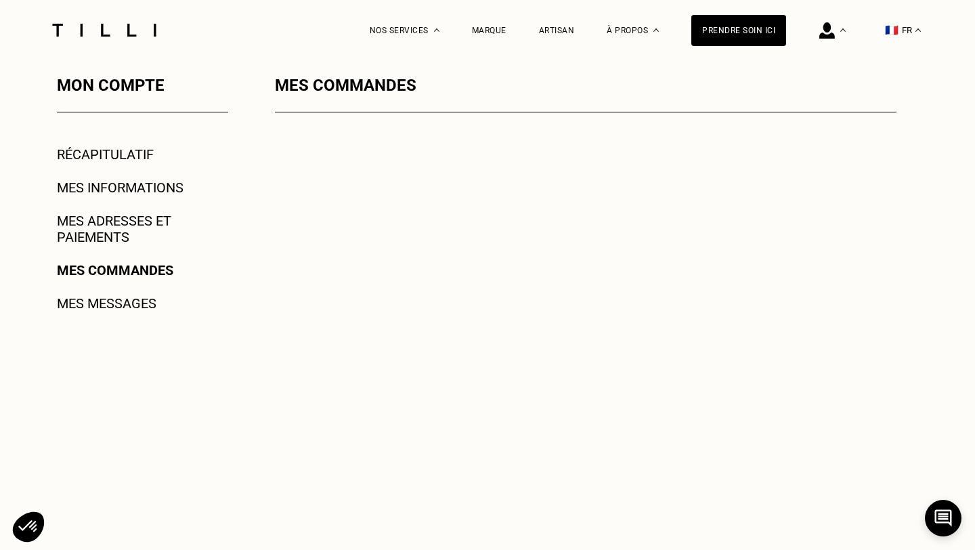
scroll to position [223, 0]
